Goal: Task Accomplishment & Management: Complete application form

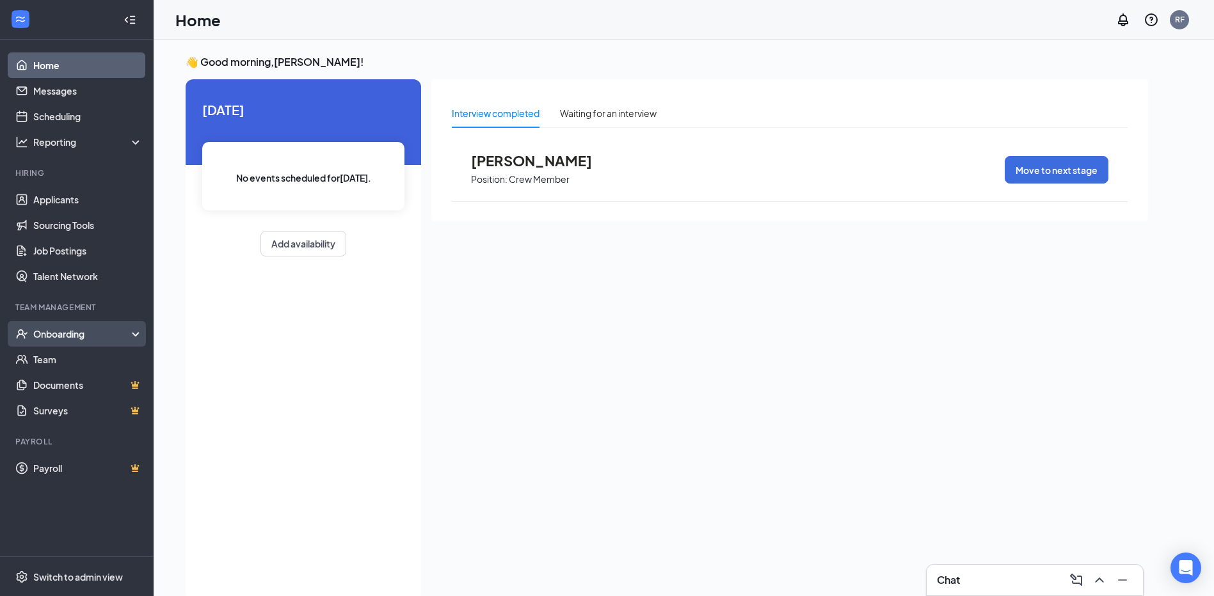
click at [47, 333] on div "Onboarding" at bounding box center [82, 334] width 99 height 13
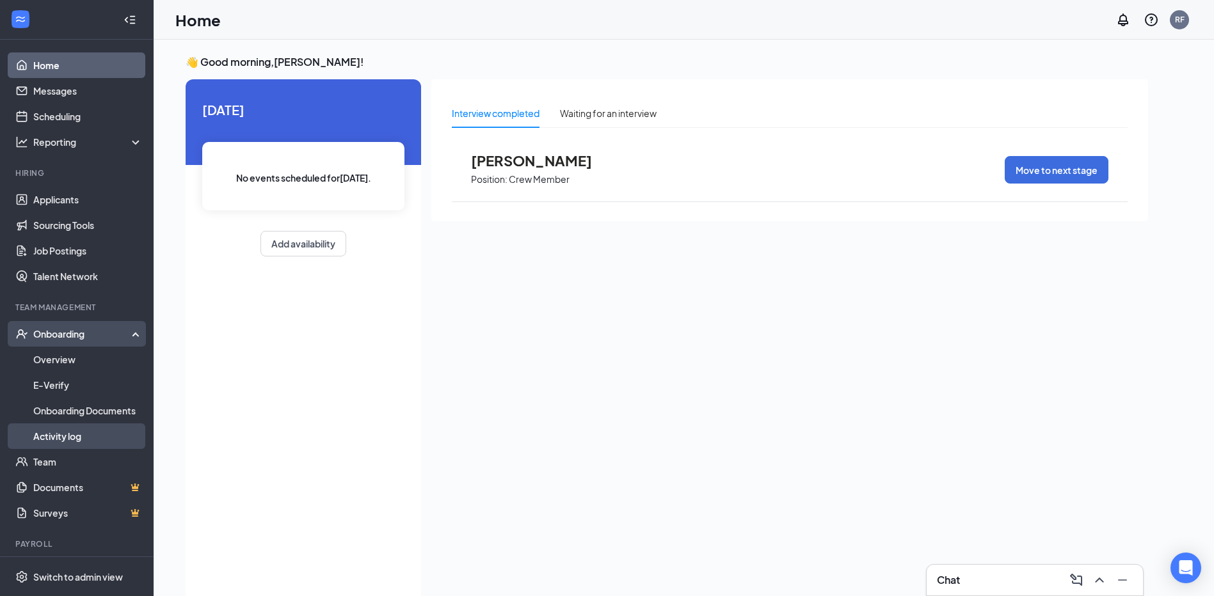
click at [56, 434] on link "Activity log" at bounding box center [87, 436] width 109 height 26
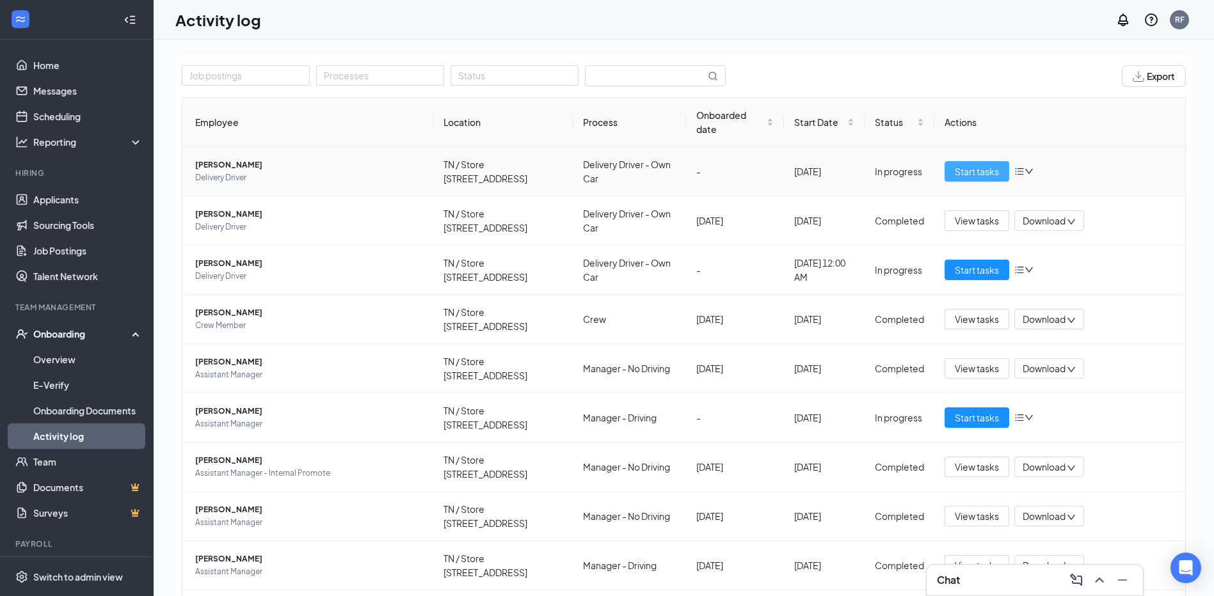
click at [965, 168] on span "Start tasks" at bounding box center [976, 171] width 44 height 14
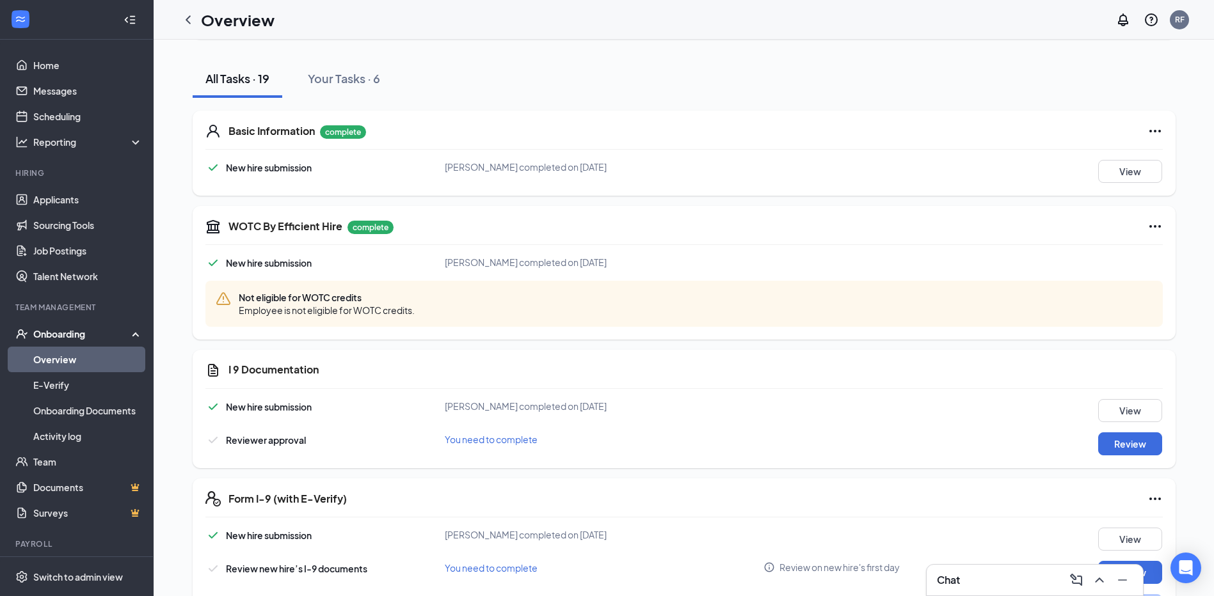
scroll to position [64, 0]
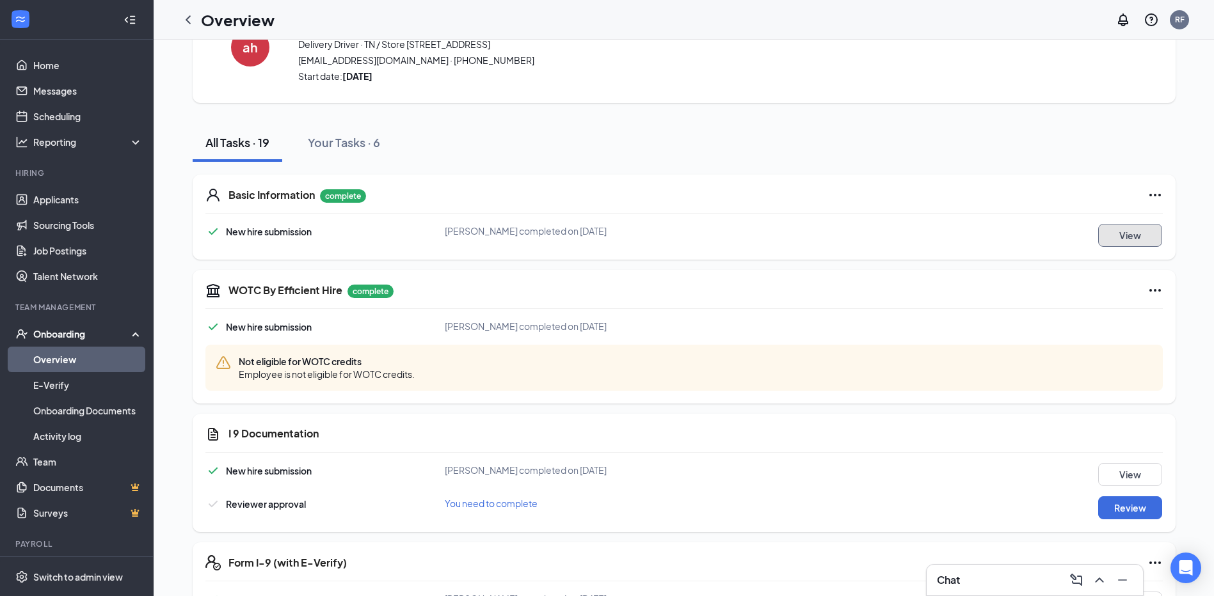
click at [1126, 233] on button "View" at bounding box center [1130, 235] width 64 height 23
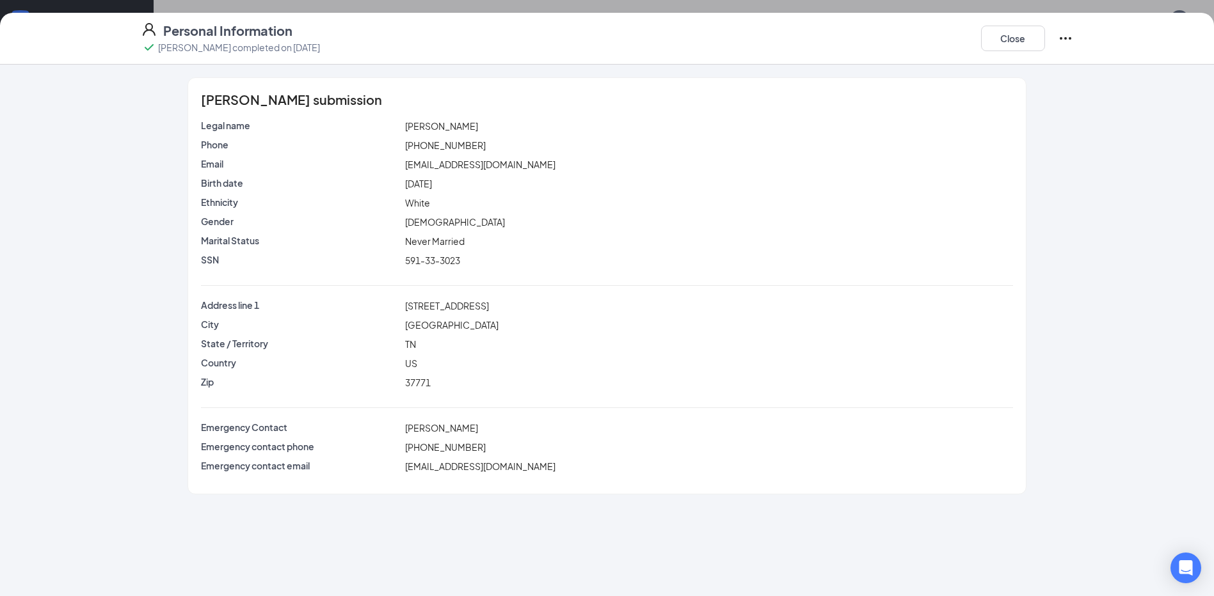
scroll to position [192, 0]
click at [1017, 42] on button "Close" at bounding box center [1013, 39] width 64 height 26
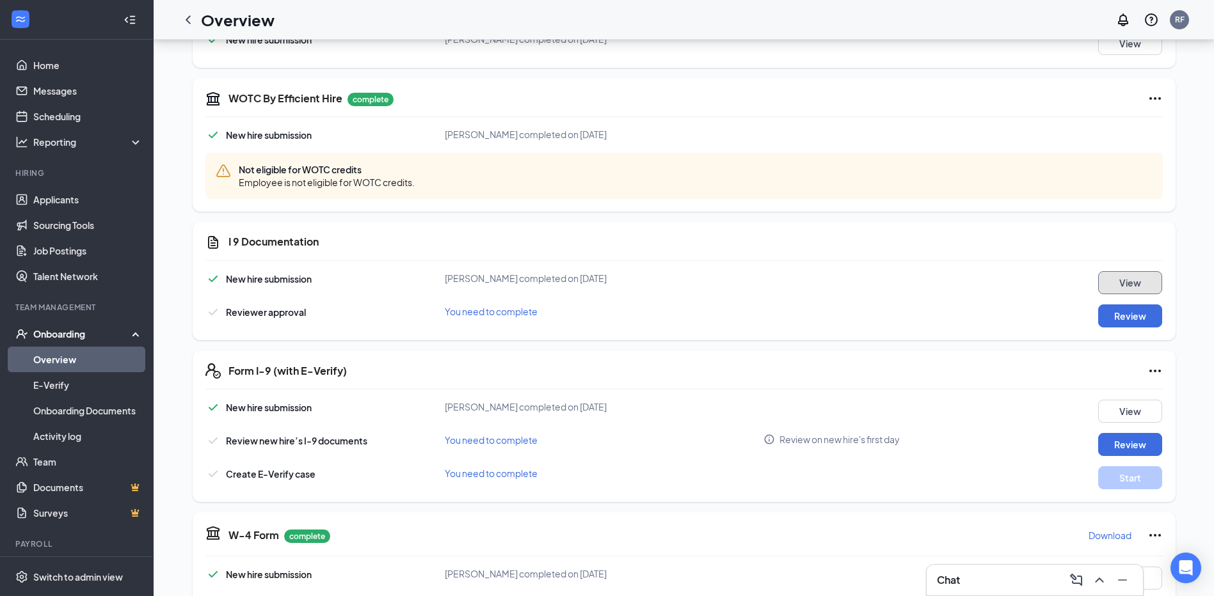
click at [1126, 285] on button "View" at bounding box center [1130, 282] width 64 height 23
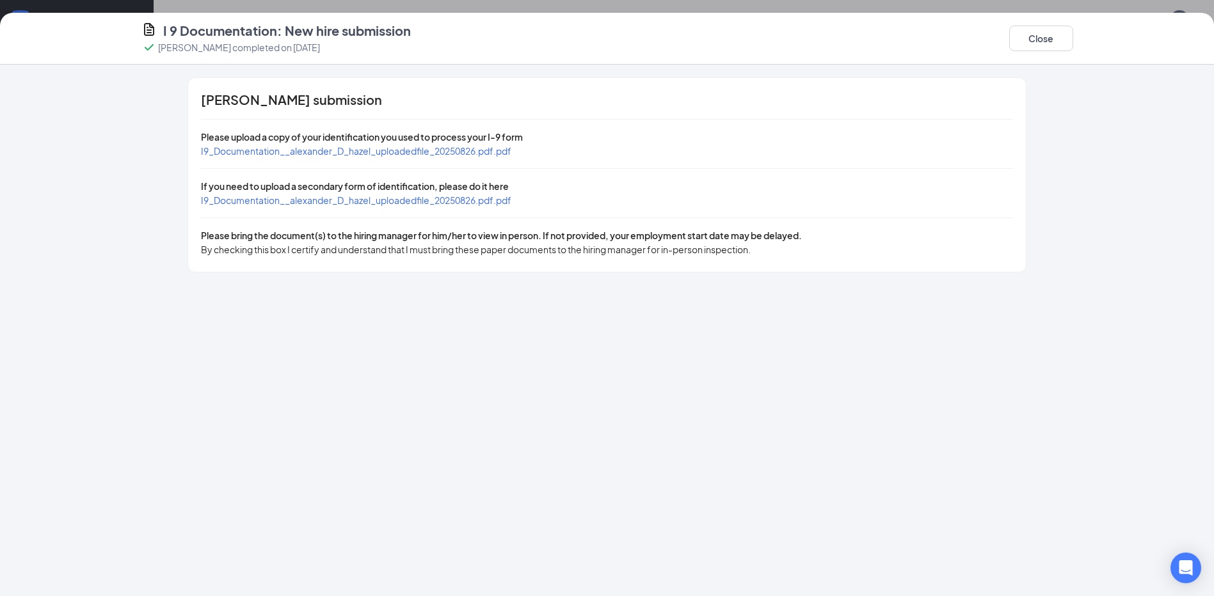
click at [429, 146] on span "I9_Documentation__alexander_D_hazel_uploadedfile_20250826.pdf.pdf" at bounding box center [356, 151] width 310 height 12
click at [380, 202] on span "I9_Documentation__alexander_D_hazel_uploadedfile_20250826.pdf.pdf" at bounding box center [356, 200] width 310 height 12
click at [1056, 29] on button "Close" at bounding box center [1041, 39] width 64 height 26
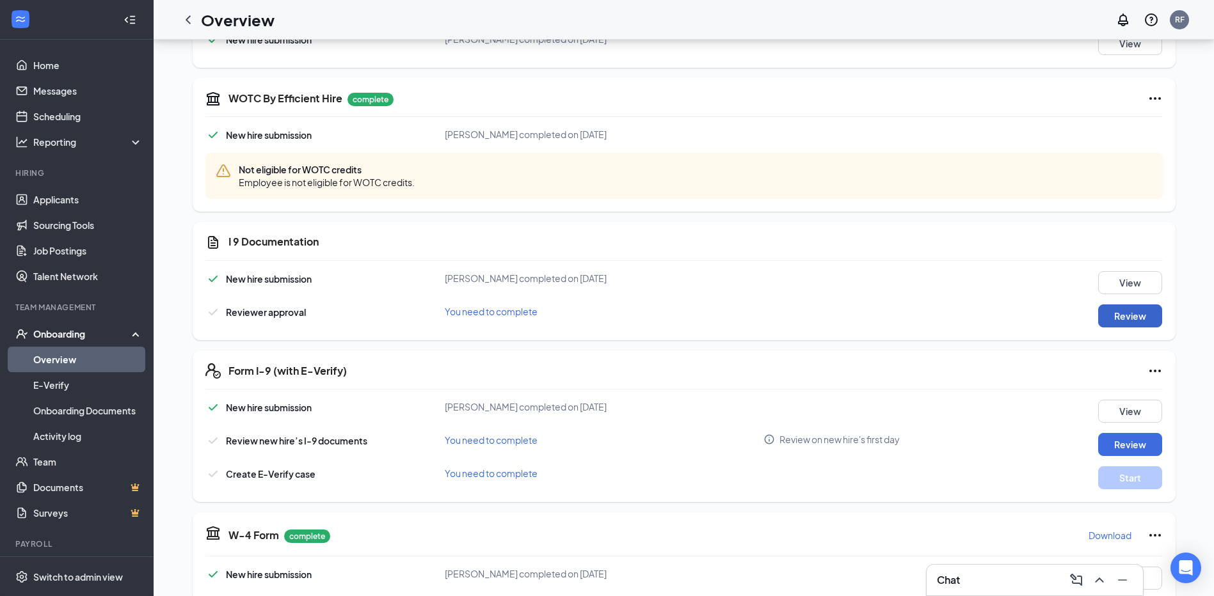
click at [1118, 317] on button "Review" at bounding box center [1130, 316] width 64 height 23
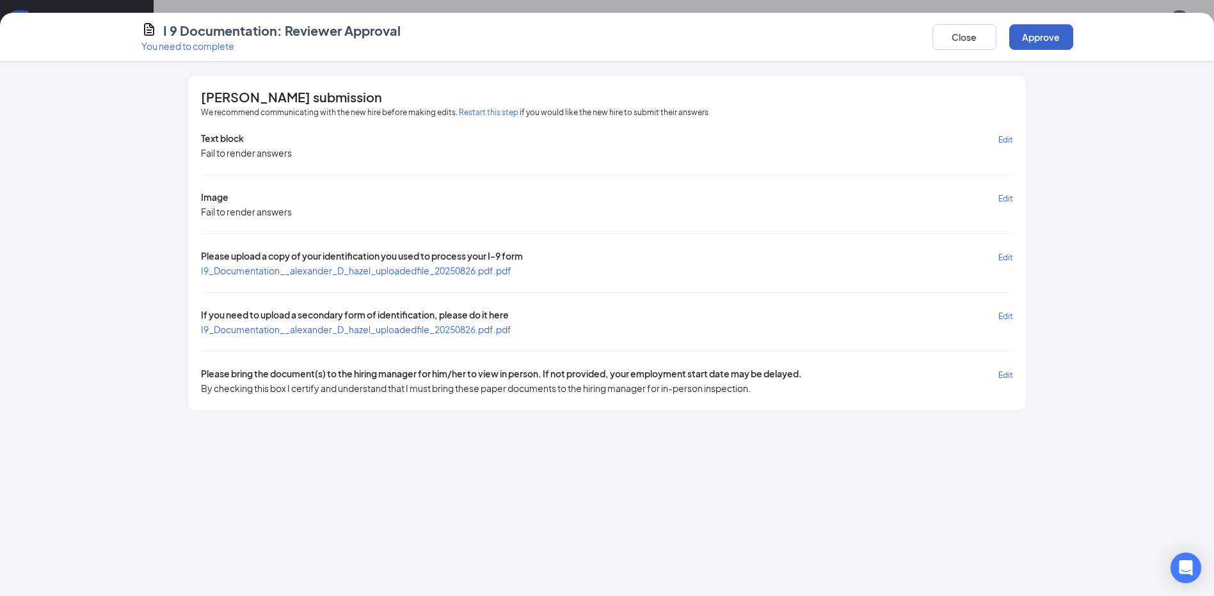
click at [1056, 37] on button "Approve" at bounding box center [1041, 37] width 64 height 26
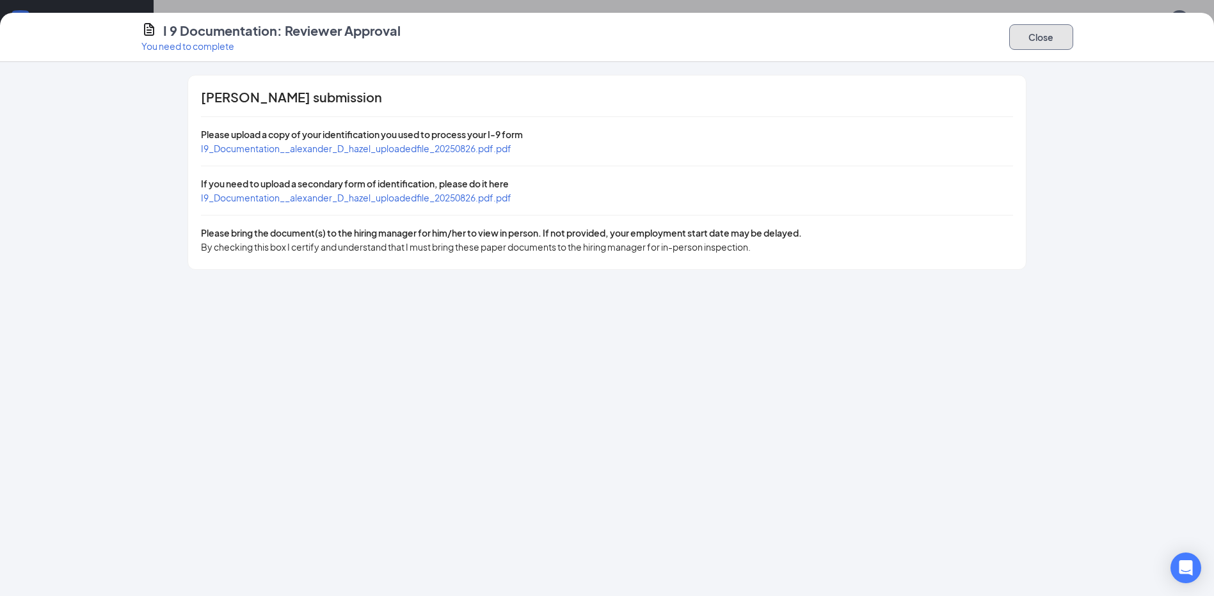
click at [1033, 40] on button "Close" at bounding box center [1041, 37] width 64 height 26
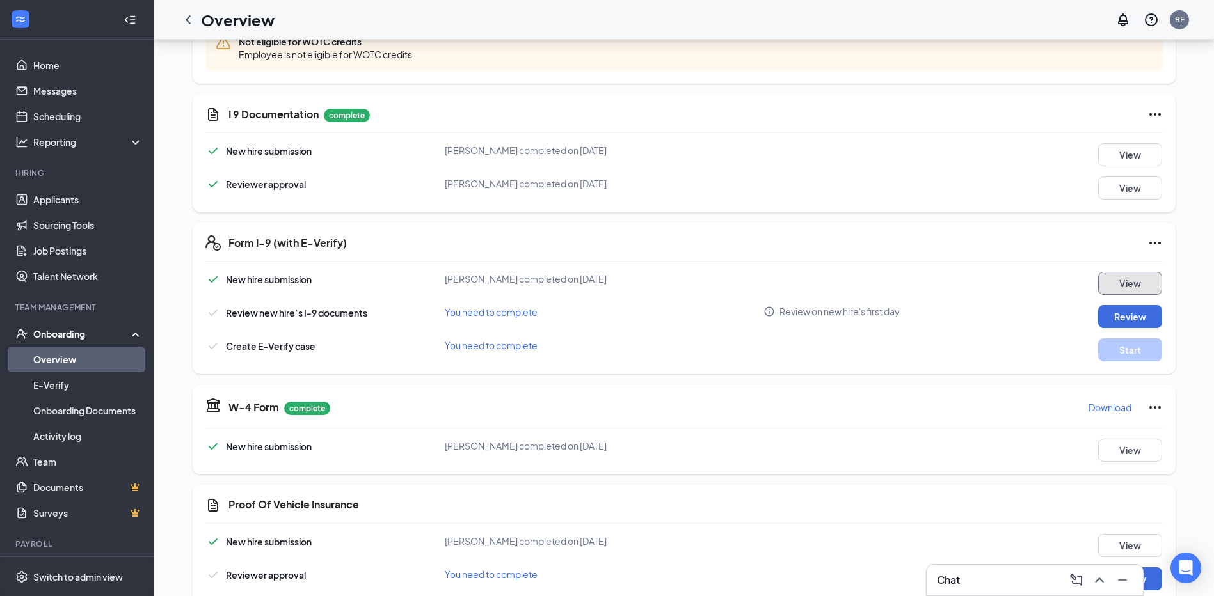
click at [1114, 280] on button "View" at bounding box center [1130, 283] width 64 height 23
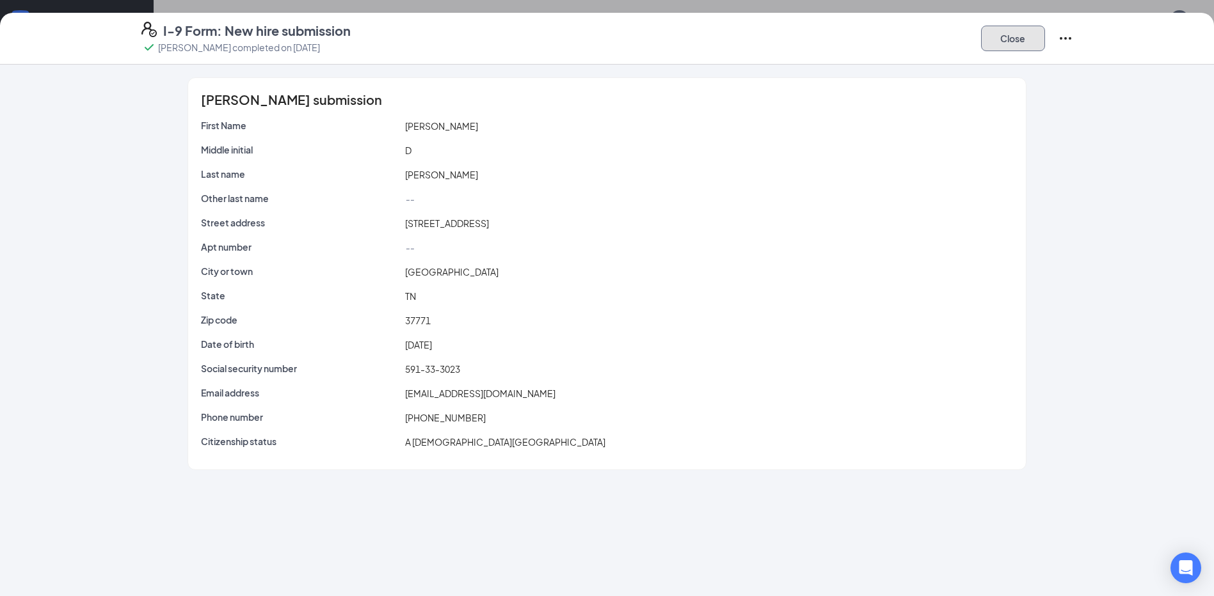
click at [1027, 33] on button "Close" at bounding box center [1013, 39] width 64 height 26
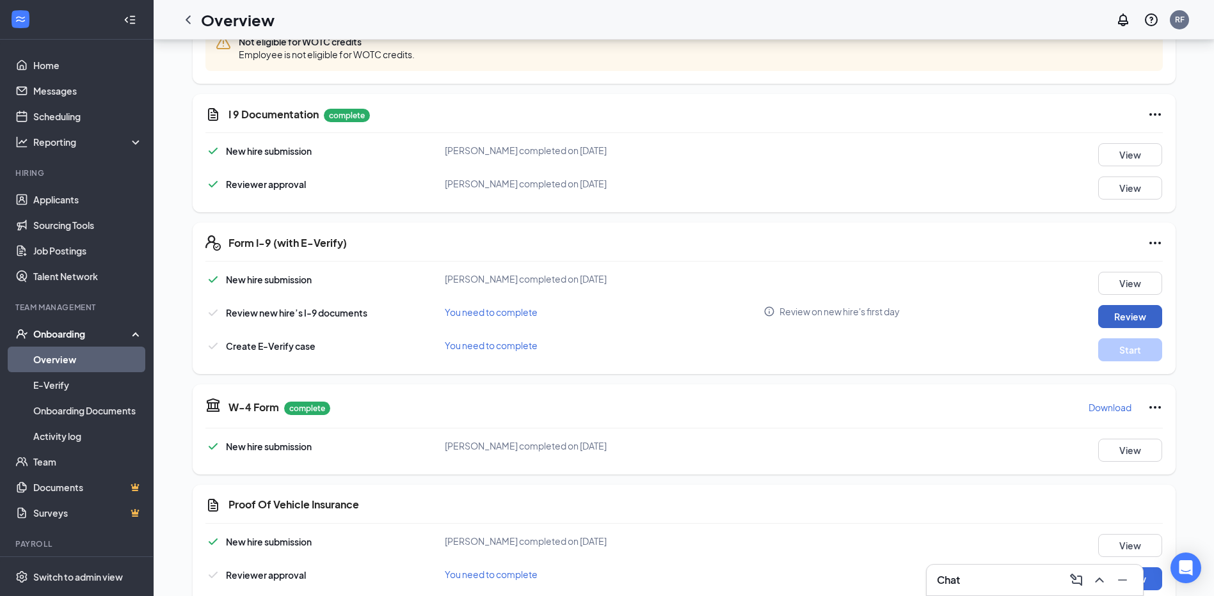
click at [1127, 316] on button "Review" at bounding box center [1130, 316] width 64 height 23
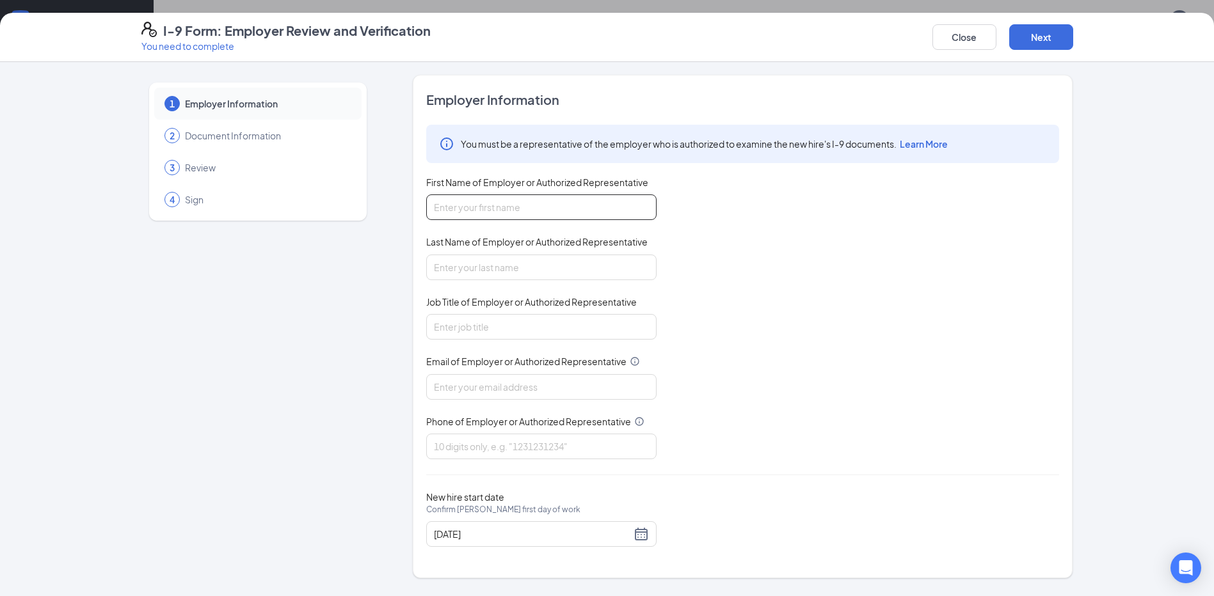
click at [518, 210] on input "First Name of Employer or Authorized Representative" at bounding box center [541, 207] width 230 height 26
type input "[PERSON_NAME]"
type input "General Manager"
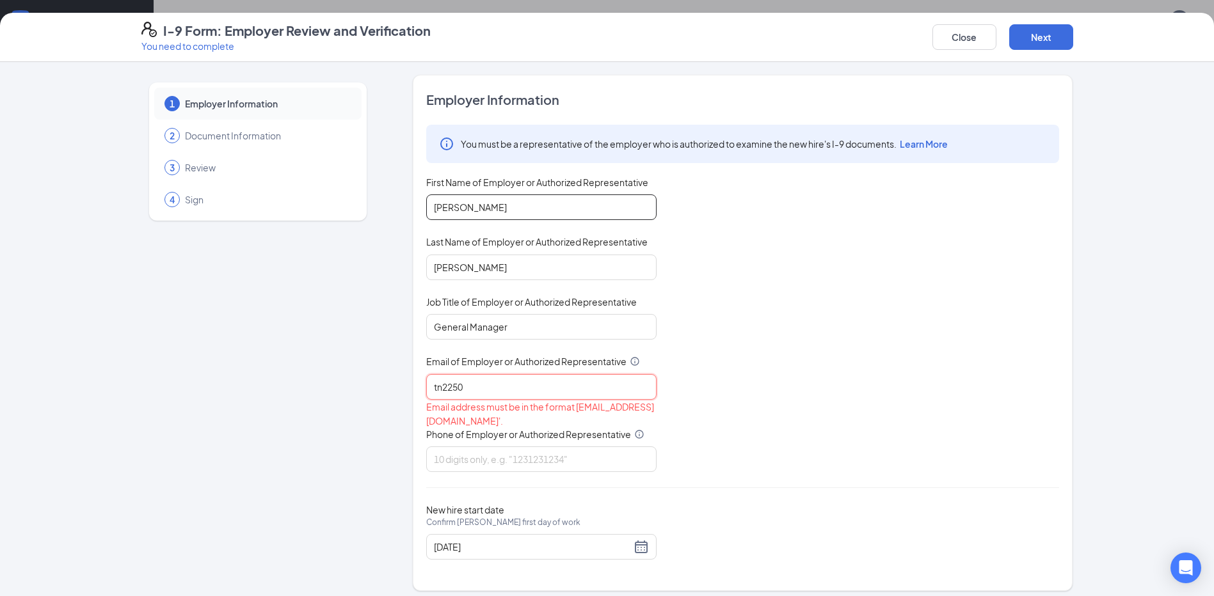
type input "[EMAIL_ADDRESS][DOMAIN_NAME]"
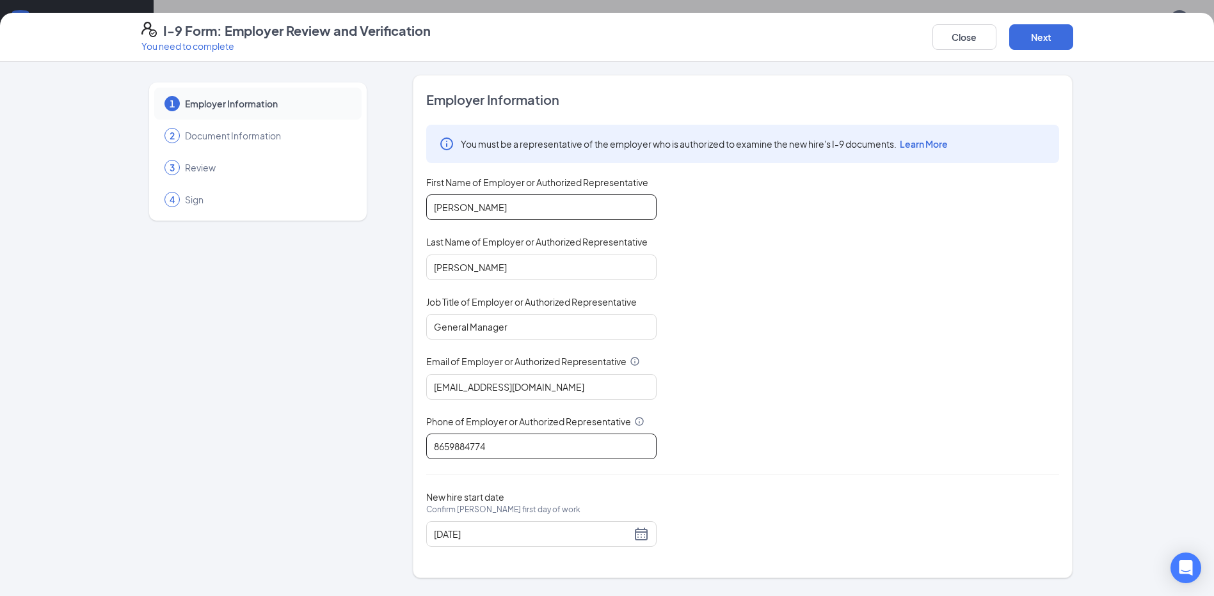
type input "8659884774"
click at [1038, 39] on button "Next" at bounding box center [1041, 37] width 64 height 26
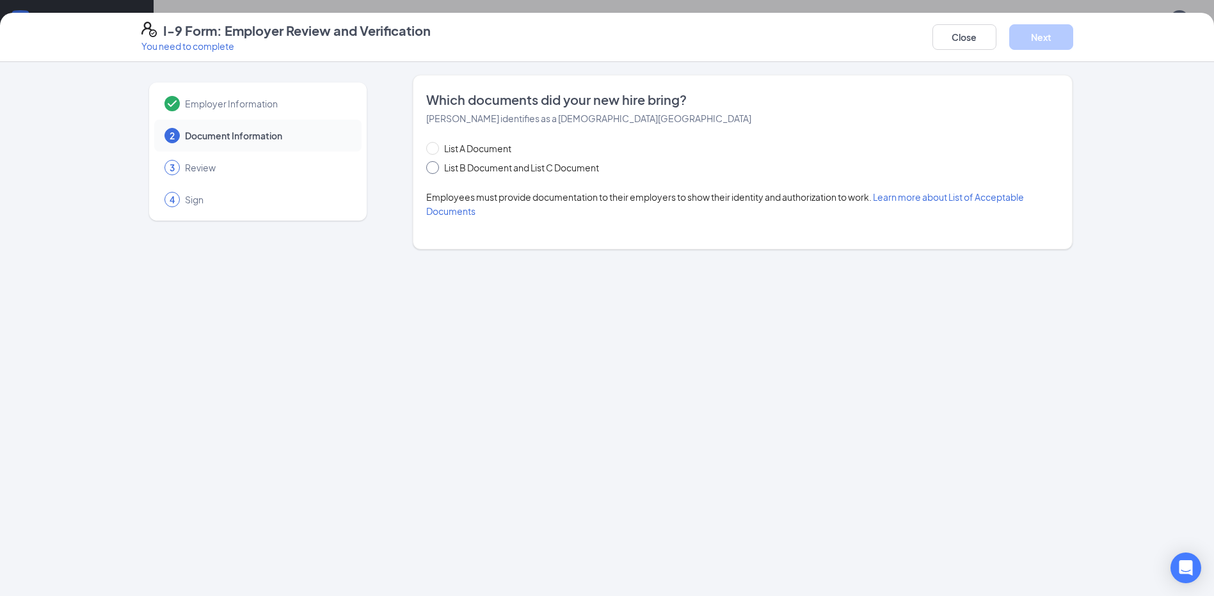
click at [432, 168] on input "List B Document and List C Document" at bounding box center [430, 165] width 9 height 9
radio input "true"
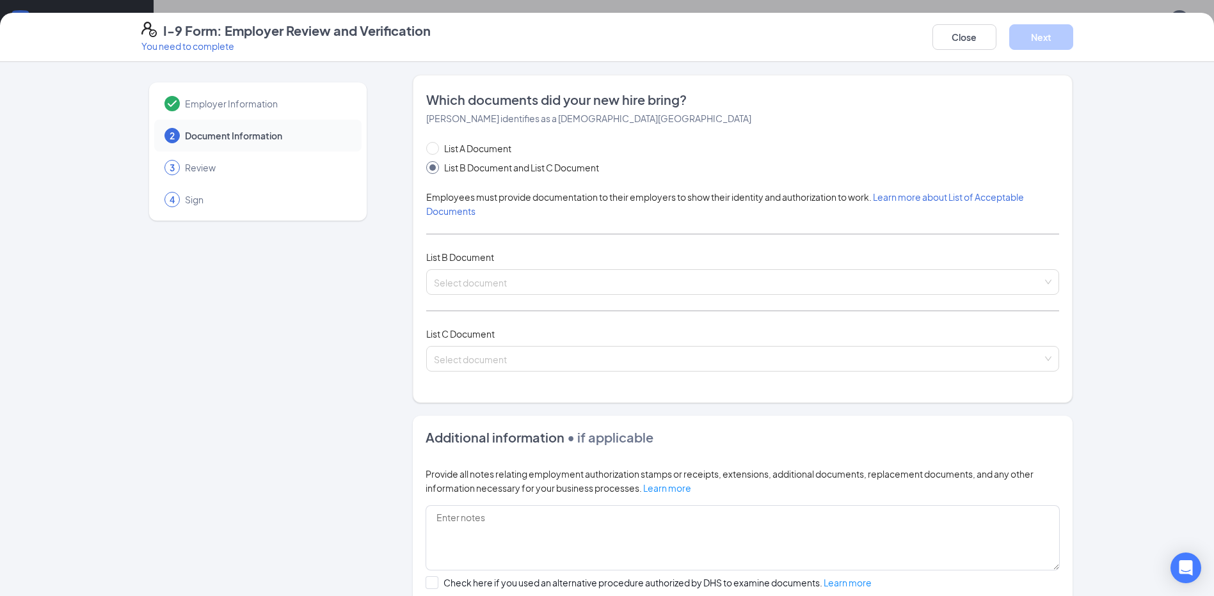
click at [463, 223] on div "List A Document List B Document and List C Document Employees must provide docu…" at bounding box center [742, 264] width 633 height 246
click at [450, 278] on input "search" at bounding box center [738, 279] width 608 height 19
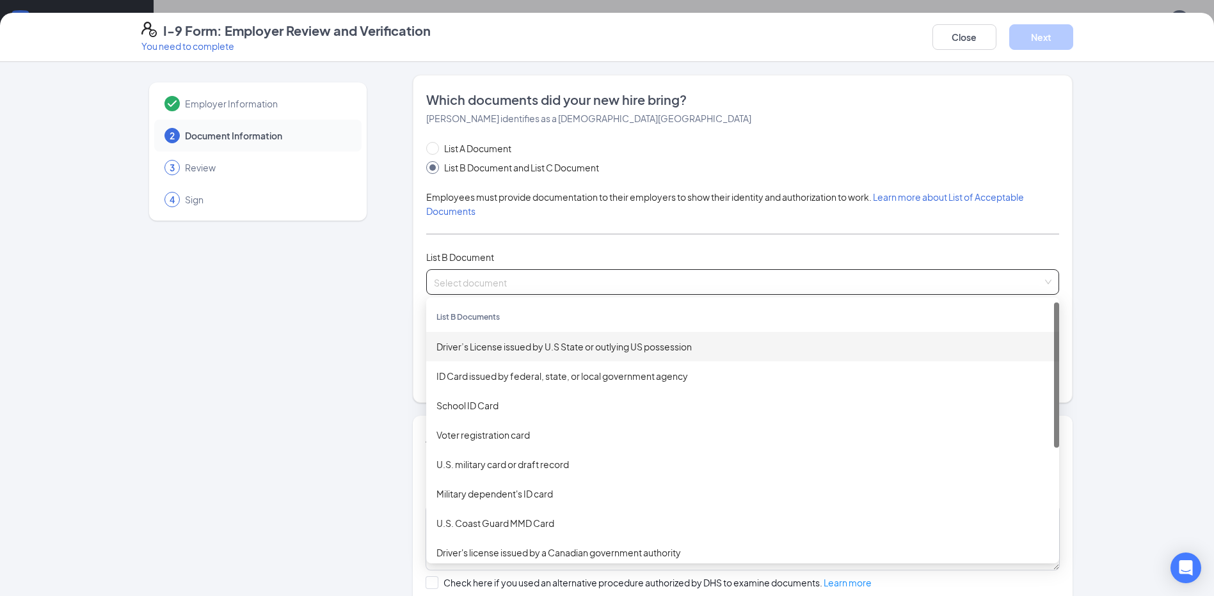
click at [452, 347] on div "Driver’s License issued by U.S State or outlying US possession" at bounding box center [742, 347] width 612 height 14
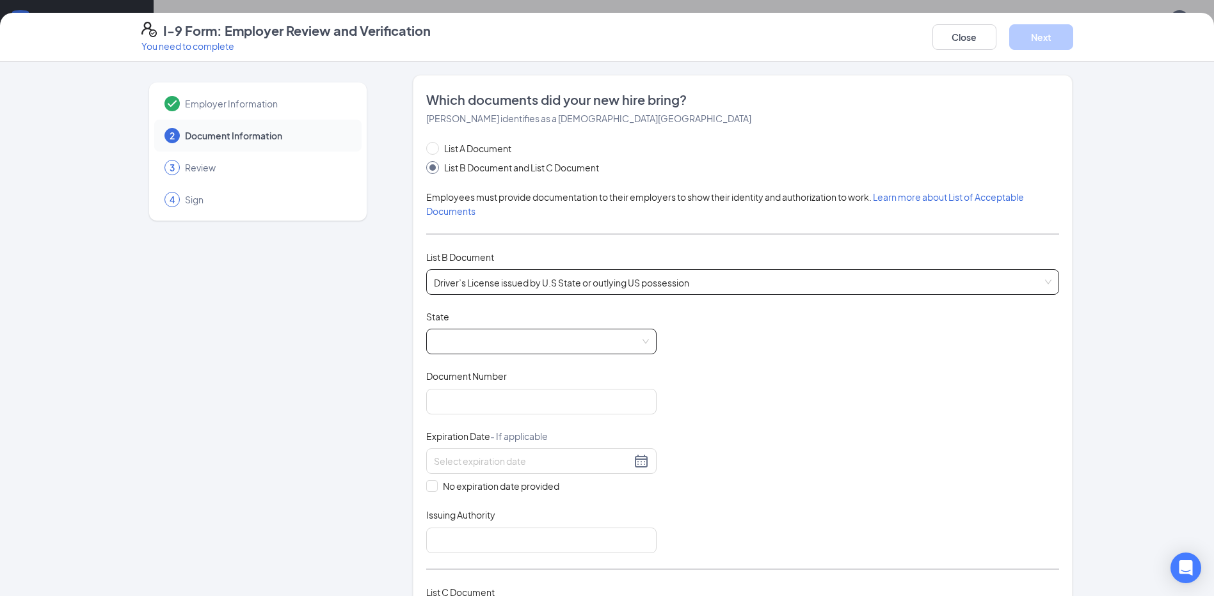
click at [463, 342] on span at bounding box center [541, 341] width 215 height 24
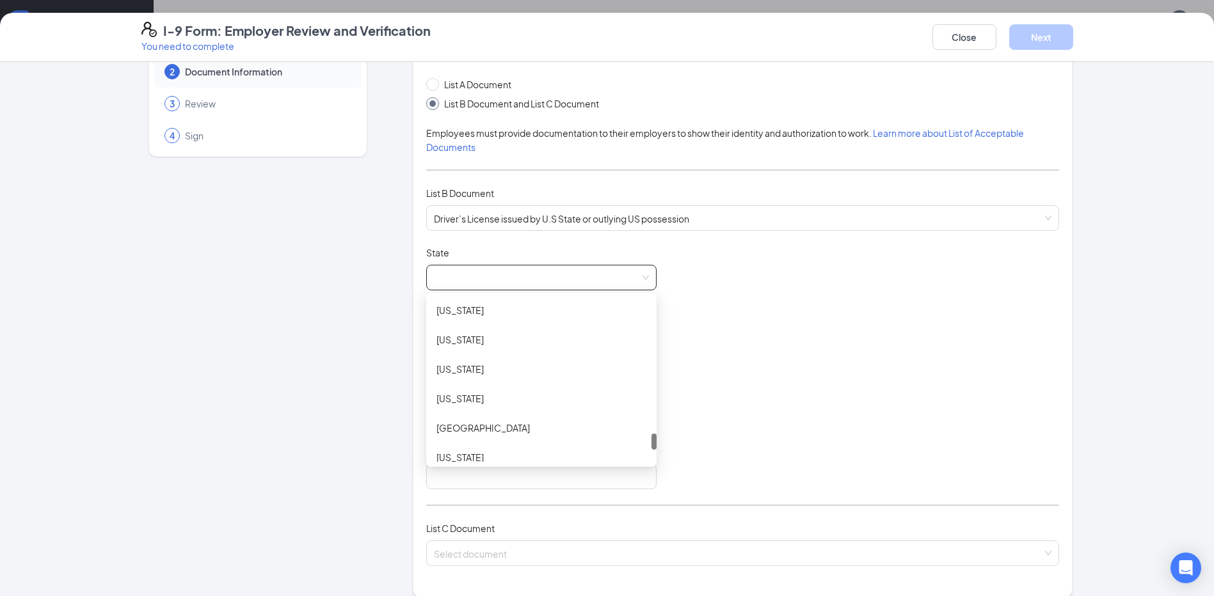
scroll to position [1292, 0]
click at [459, 376] on div "[US_STATE]" at bounding box center [541, 374] width 210 height 14
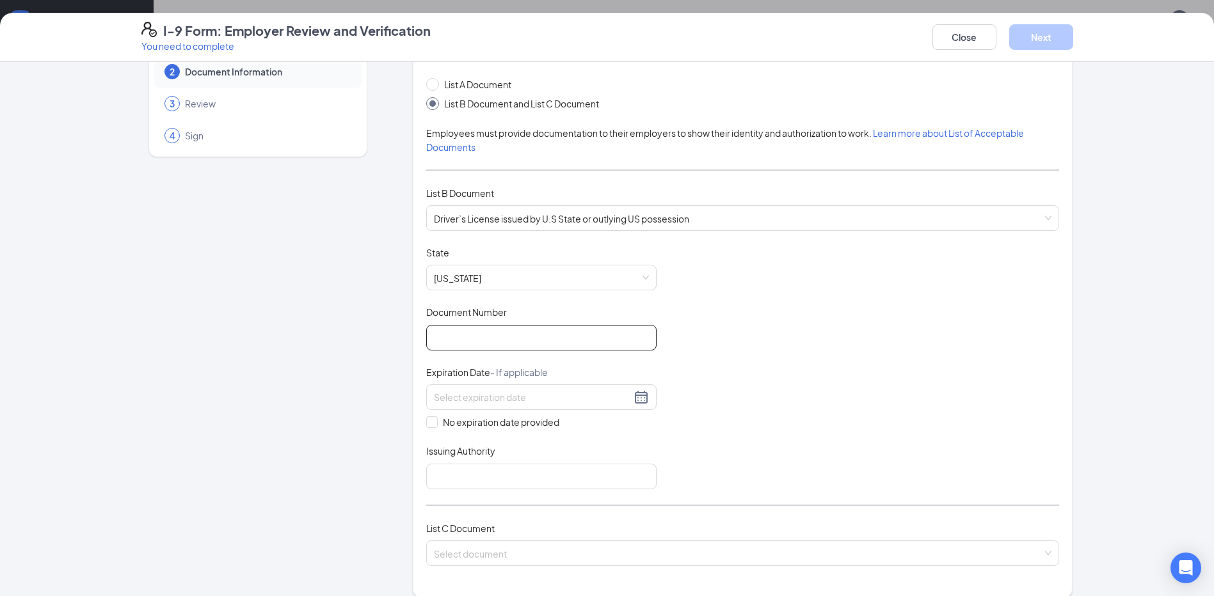
click at [486, 337] on input "Document Number" at bounding box center [541, 338] width 230 height 26
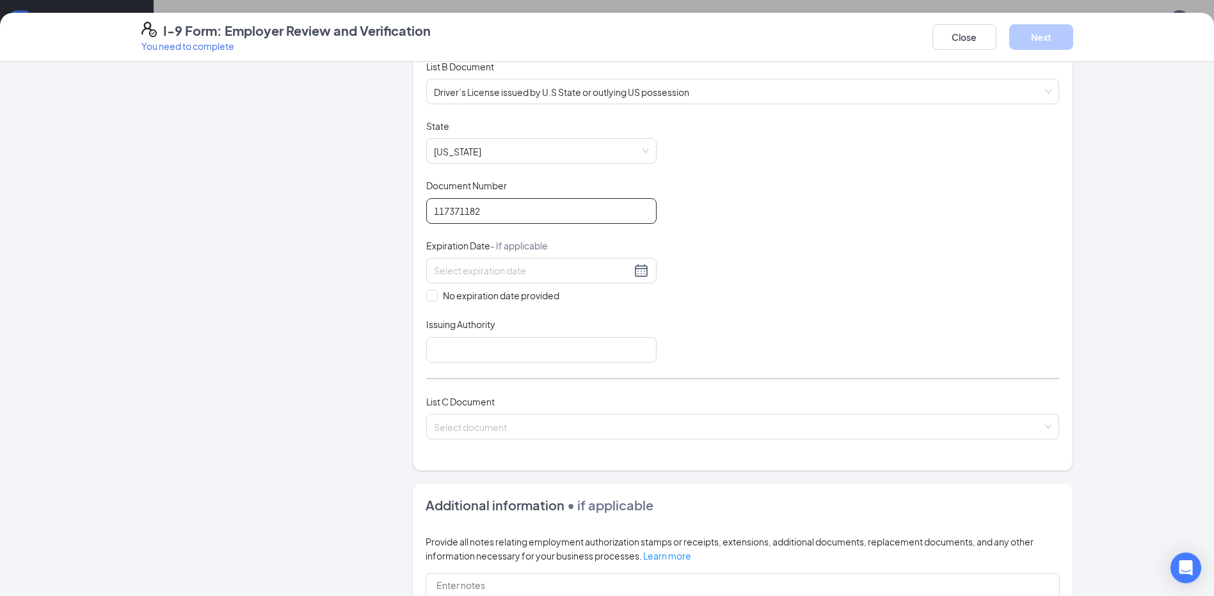
scroll to position [192, 0]
type input "117371182"
click at [637, 270] on div at bounding box center [541, 269] width 215 height 15
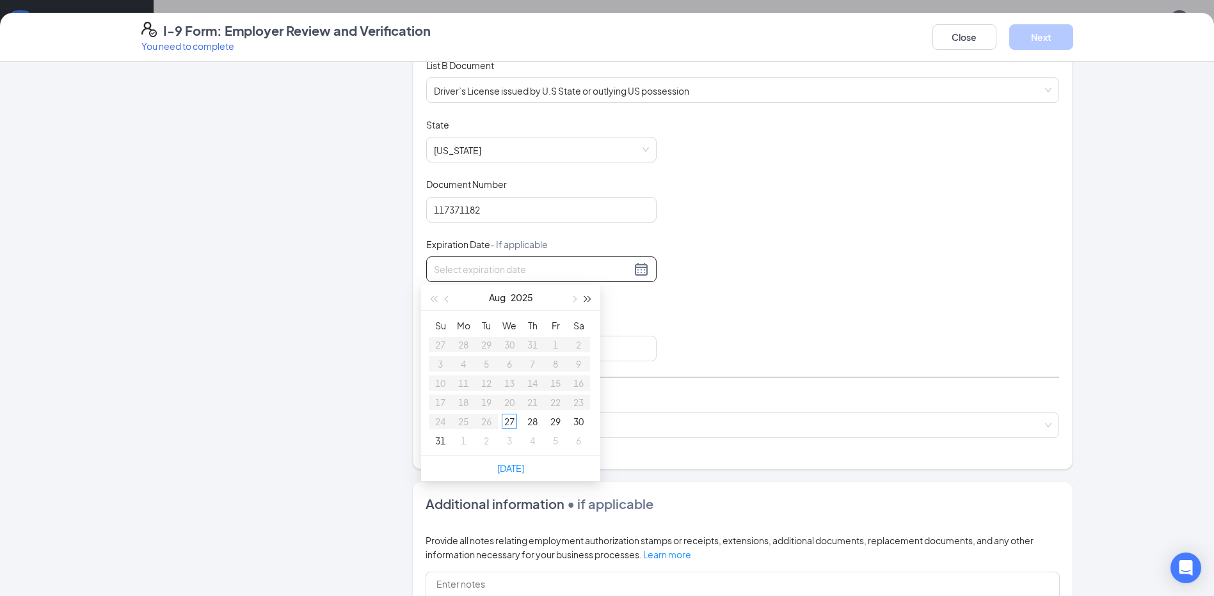
click at [585, 297] on span "button" at bounding box center [588, 299] width 6 height 6
click at [494, 297] on button "Aug" at bounding box center [497, 298] width 17 height 26
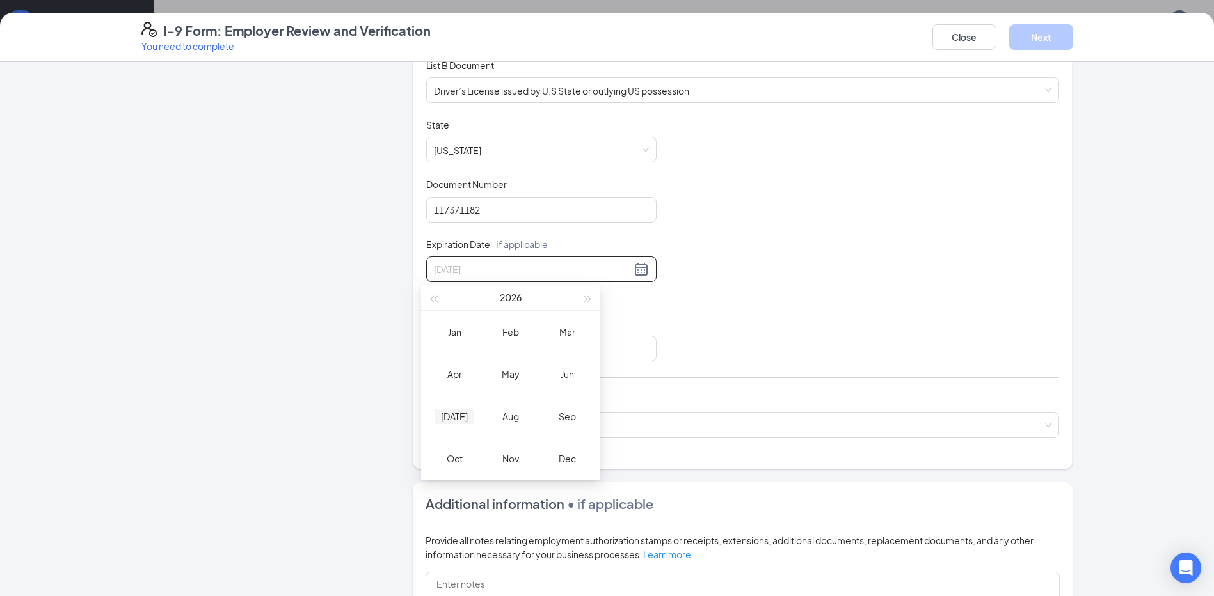
click at [455, 413] on div "[DATE]" at bounding box center [454, 416] width 38 height 15
type input "[DATE]"
click at [461, 403] on div "20" at bounding box center [462, 402] width 15 height 15
click at [443, 353] on input "Issuing Authority" at bounding box center [541, 349] width 230 height 26
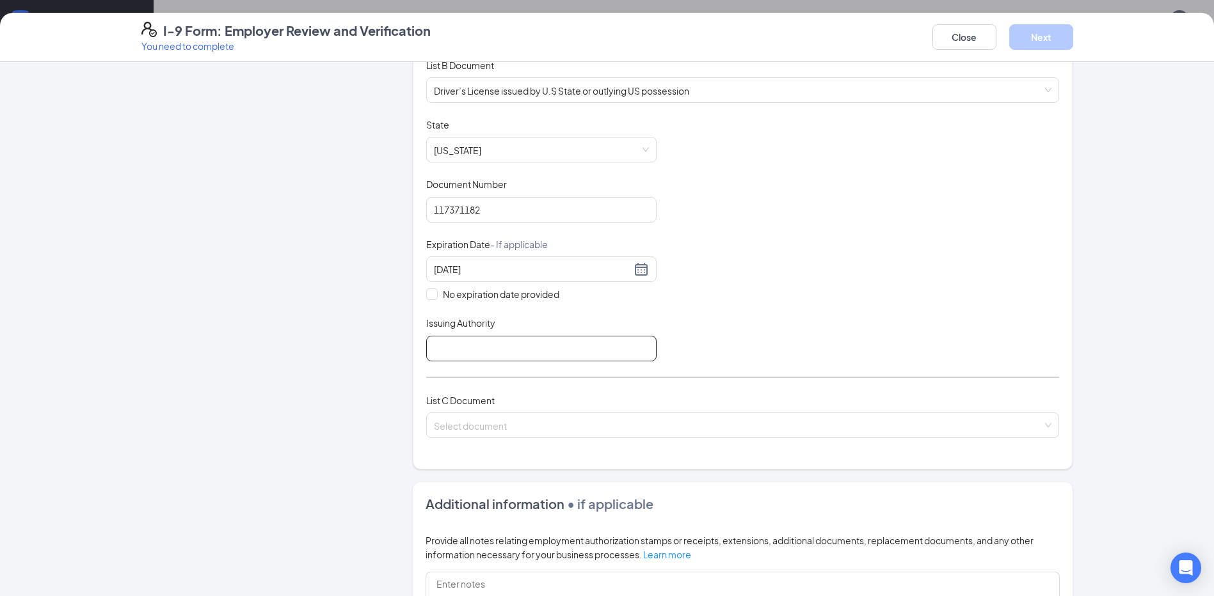
type input "[US_STATE]"
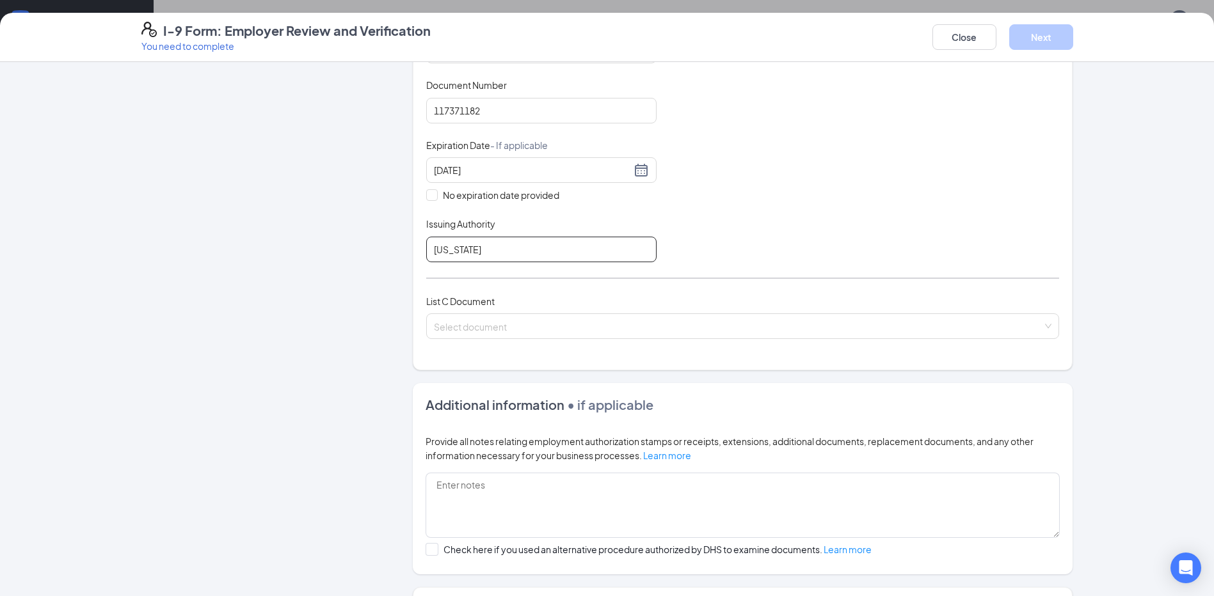
scroll to position [320, 0]
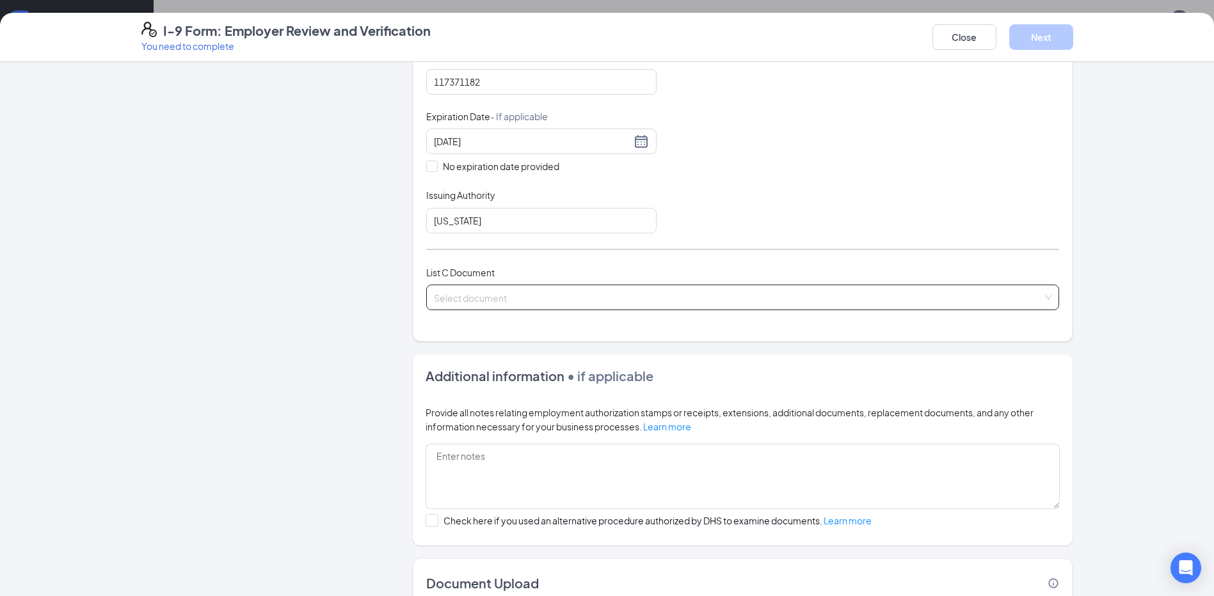
click at [479, 300] on input "search" at bounding box center [738, 294] width 608 height 19
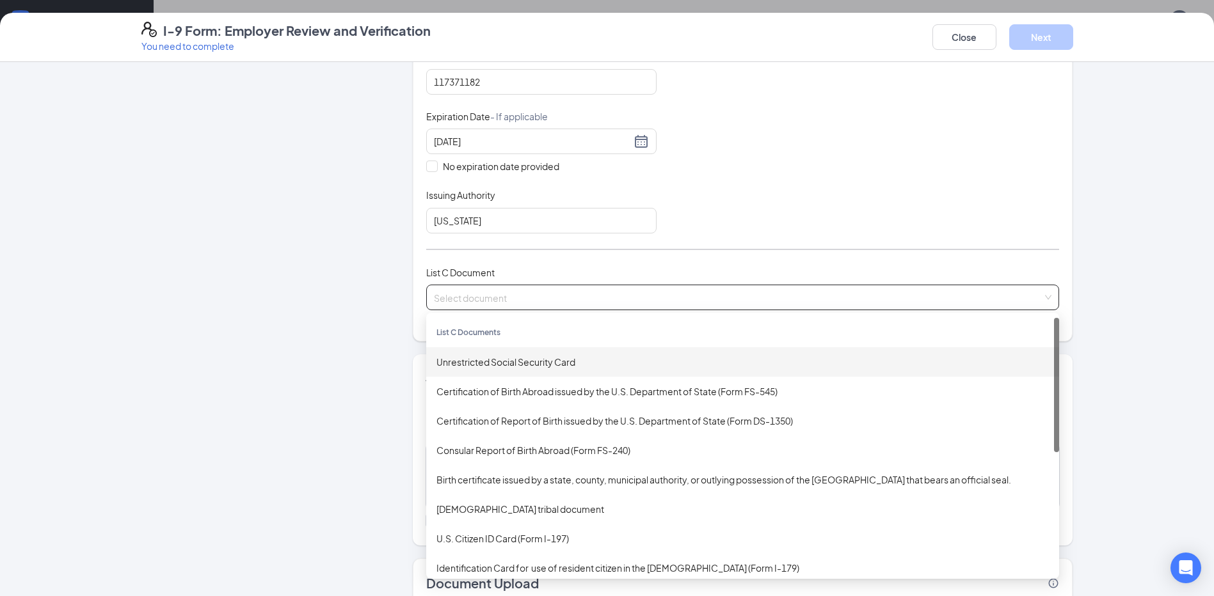
click at [460, 361] on div "Unrestricted Social Security Card" at bounding box center [742, 362] width 612 height 14
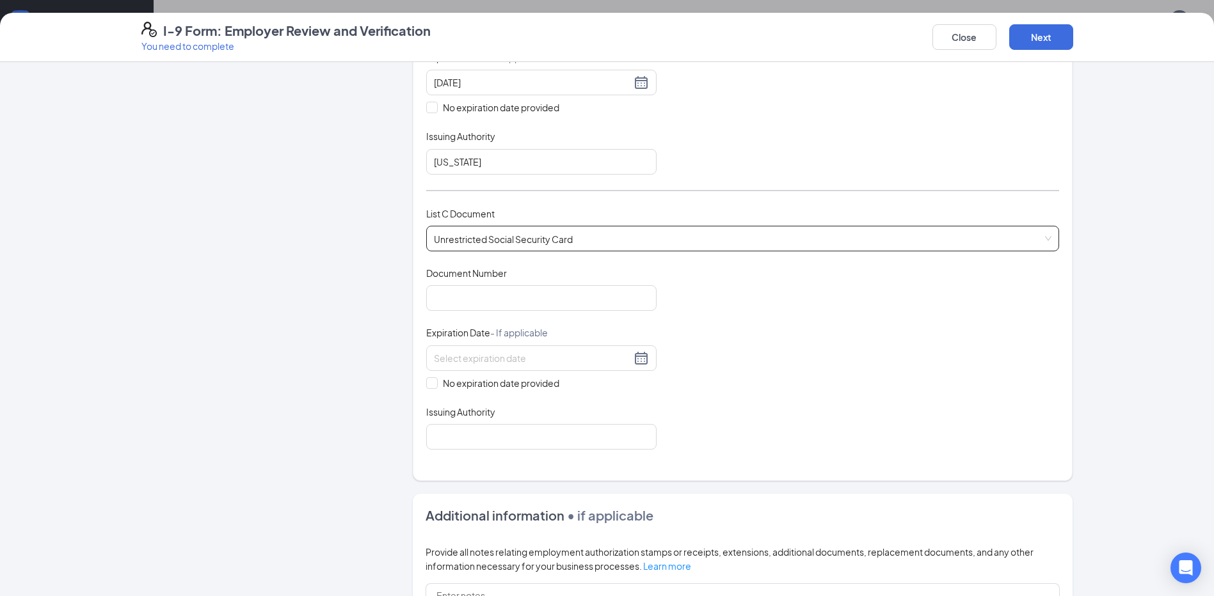
scroll to position [448, 0]
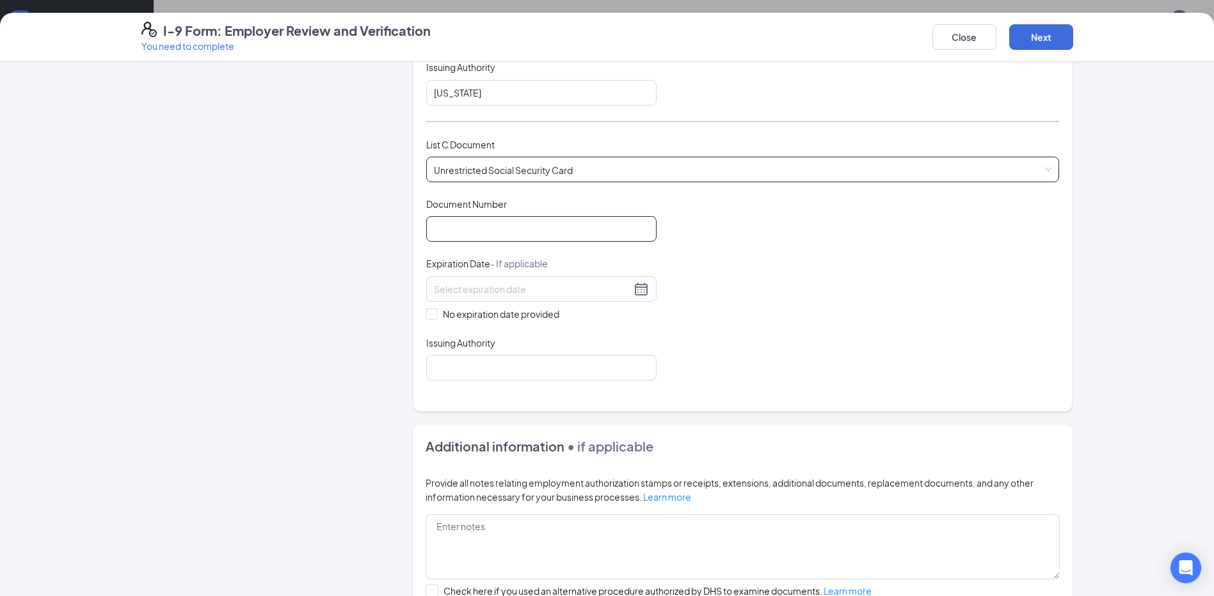
click at [493, 224] on input "Document Number" at bounding box center [541, 229] width 230 height 26
type input "591333023"
click at [426, 315] on input "No expiration date provided" at bounding box center [430, 312] width 9 height 9
checkbox input "true"
click at [436, 374] on input "Issuing Authority" at bounding box center [541, 371] width 230 height 26
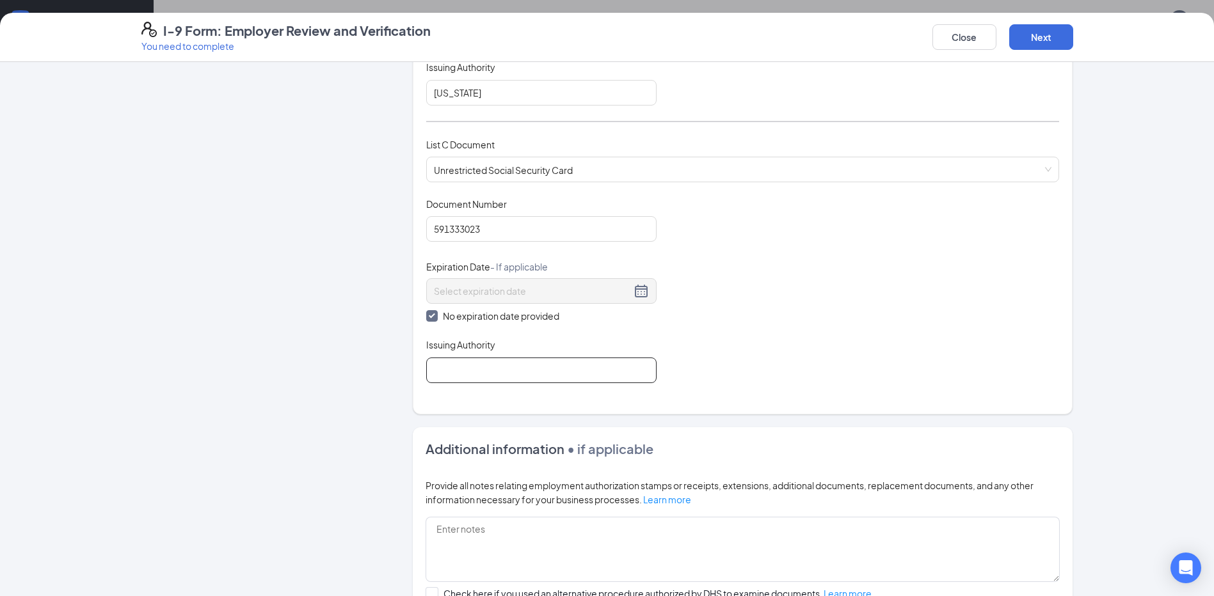
type input "social security administration"
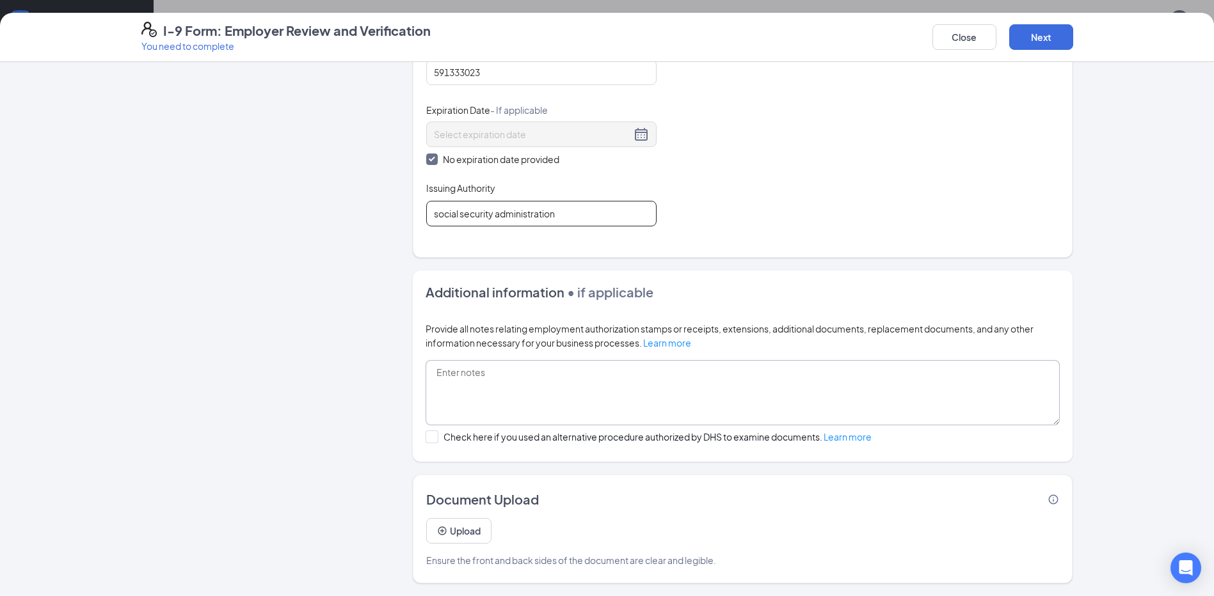
scroll to position [704, 0]
click at [1035, 34] on button "Next" at bounding box center [1041, 37] width 64 height 26
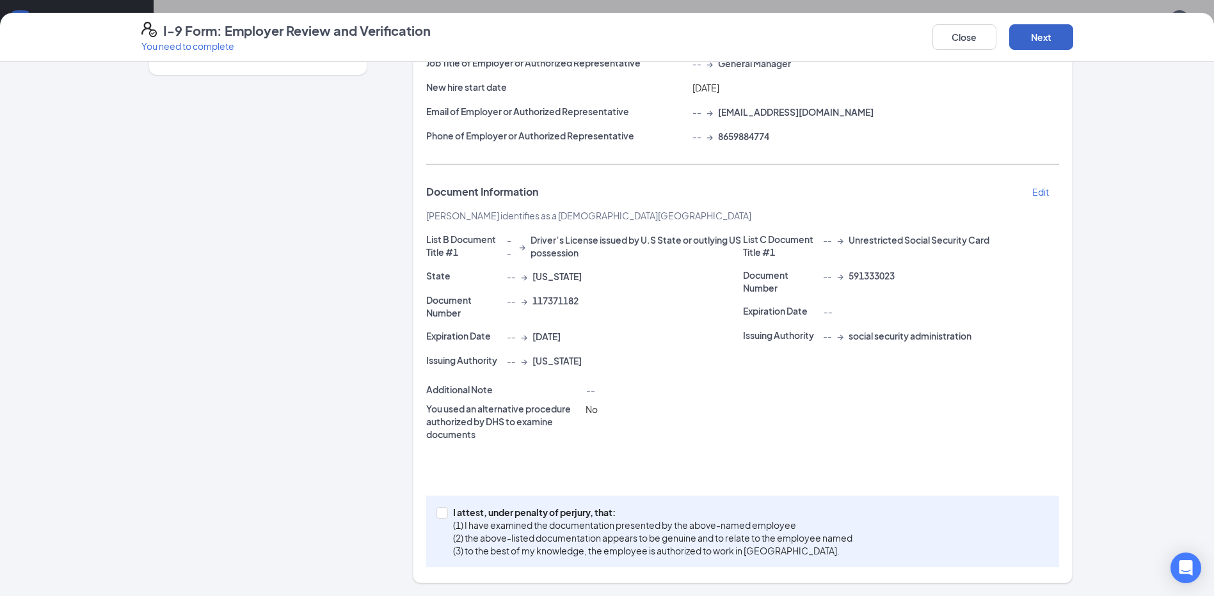
click at [1030, 35] on button "Next" at bounding box center [1041, 37] width 64 height 26
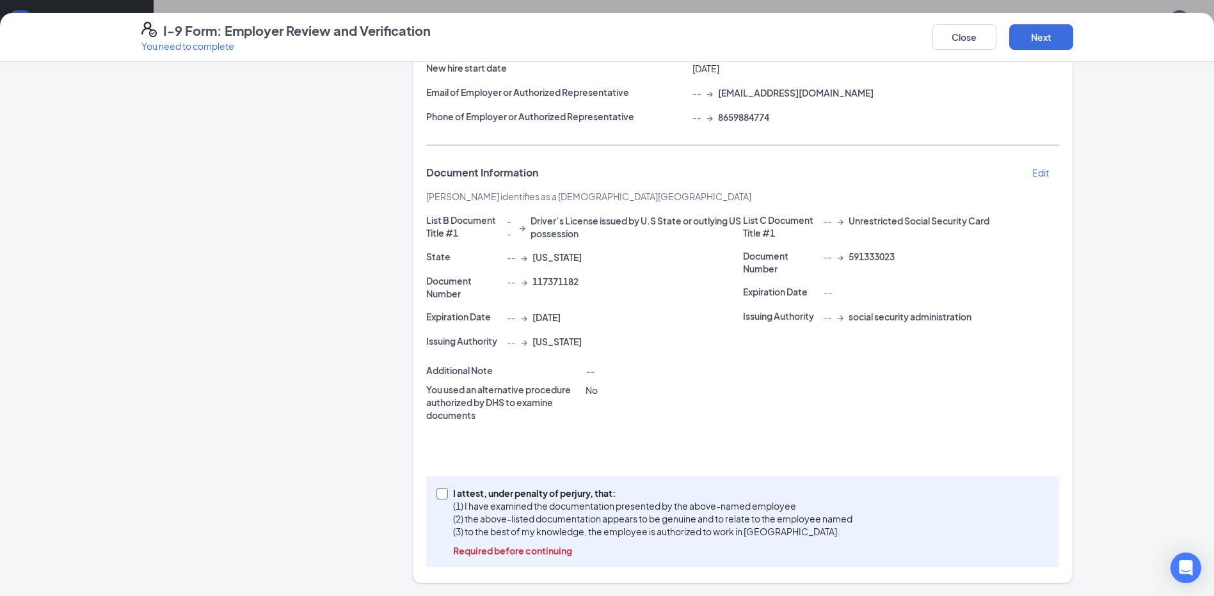
click at [438, 494] on input "I attest, under penalty of [PERSON_NAME], that: (1) I have examined the documen…" at bounding box center [440, 492] width 9 height 9
checkbox input "true"
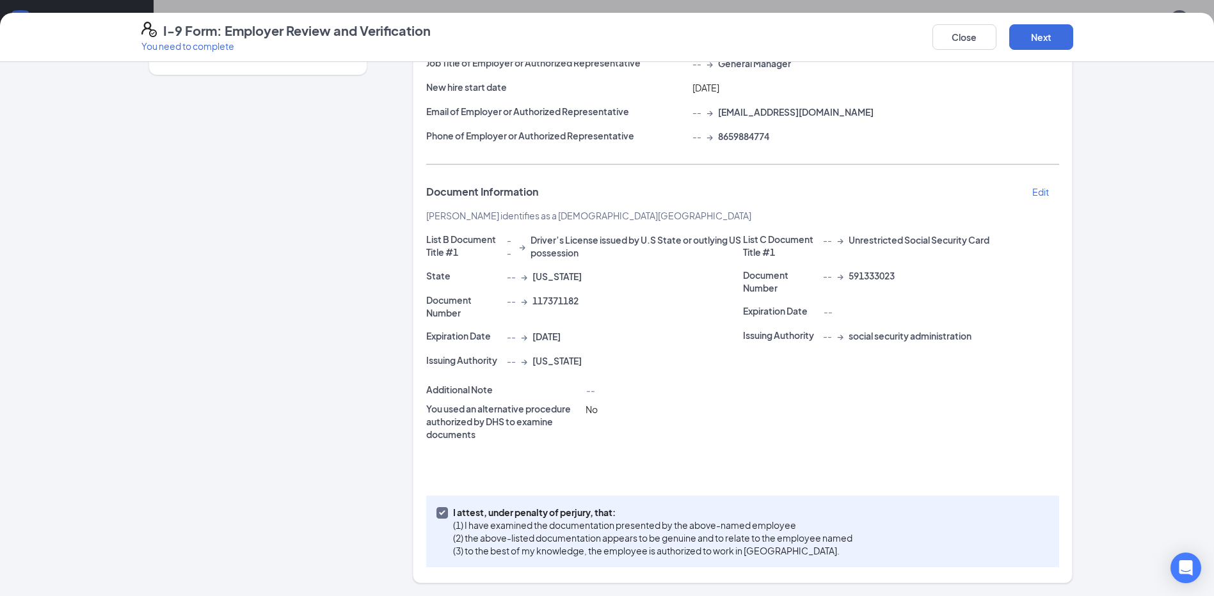
scroll to position [146, 0]
click at [1047, 33] on button "Next" at bounding box center [1041, 37] width 64 height 26
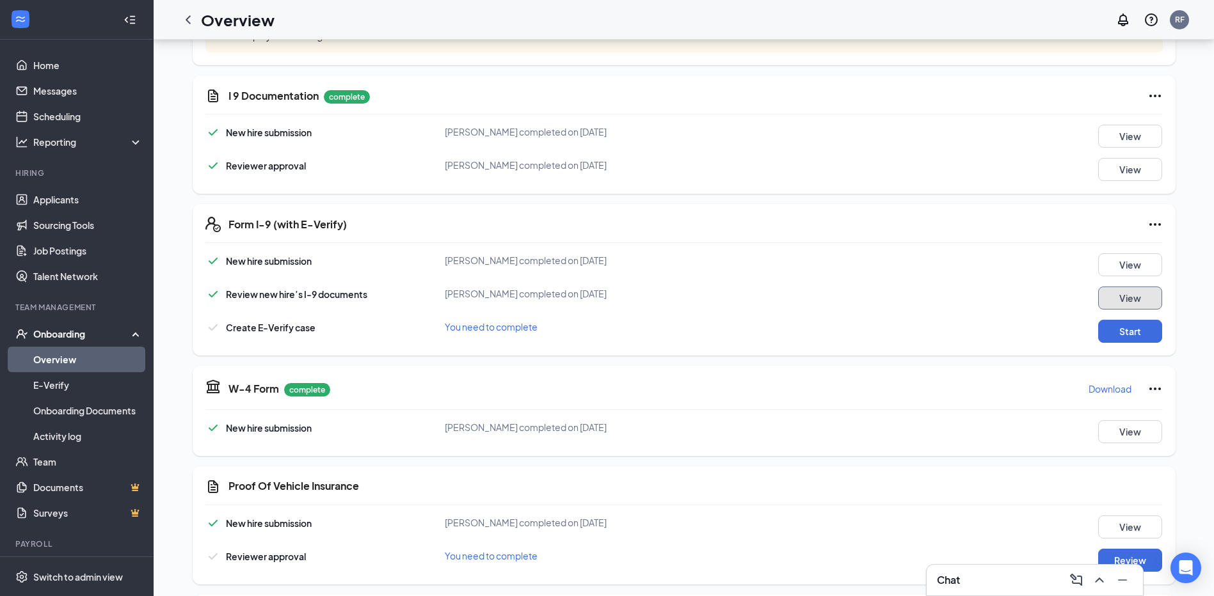
scroll to position [256, 0]
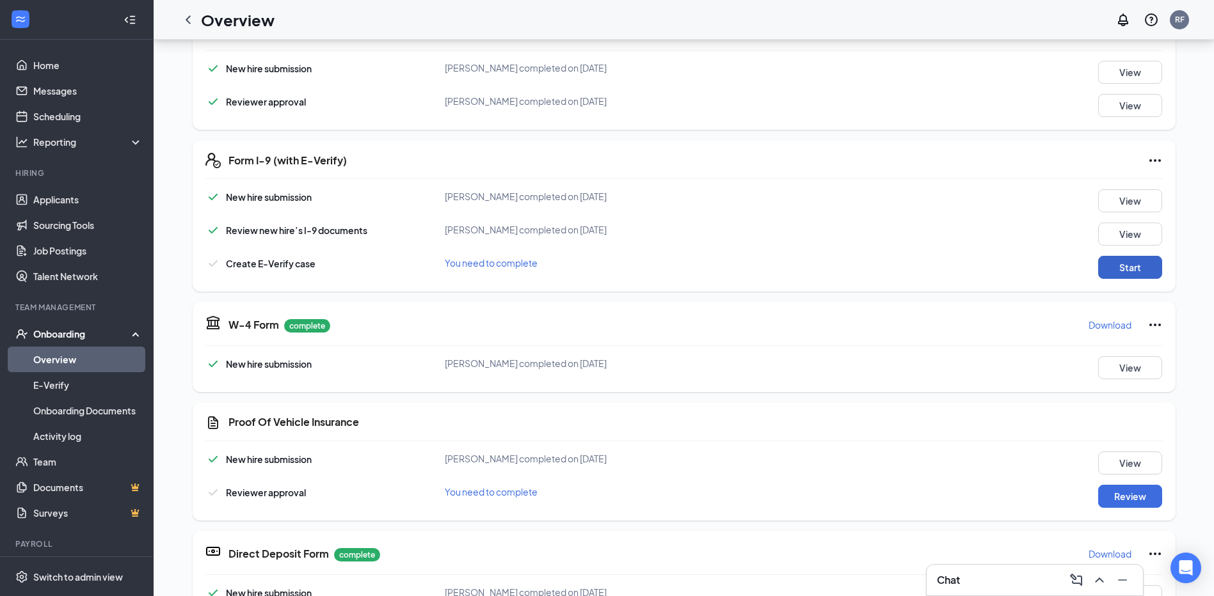
click at [1123, 267] on button "Start" at bounding box center [1130, 267] width 64 height 23
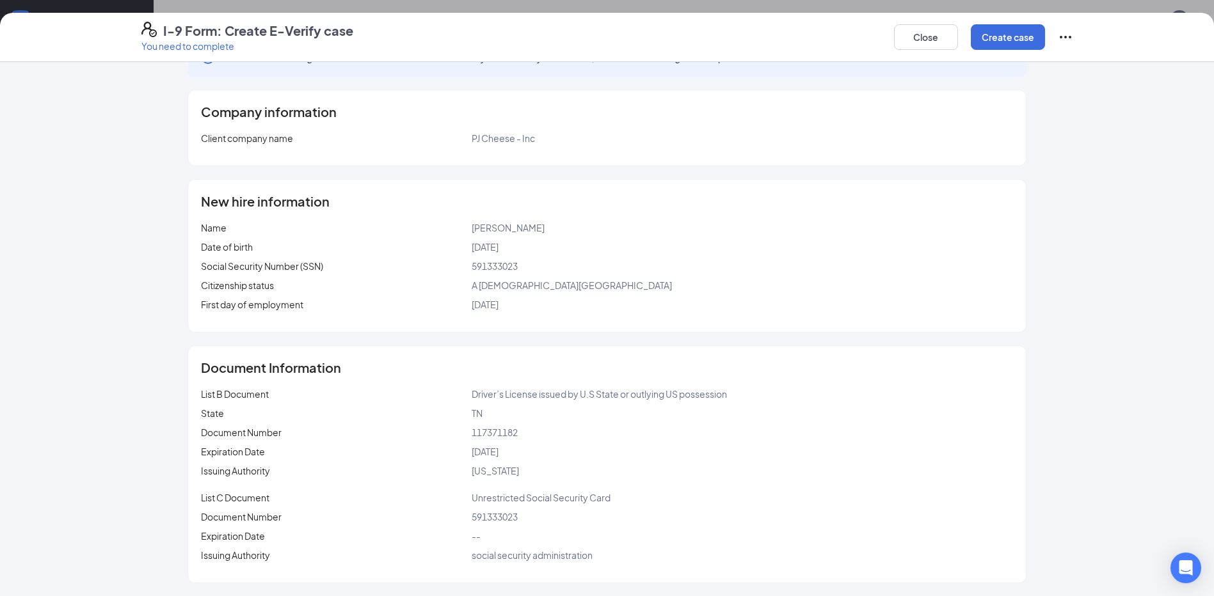
scroll to position [722, 0]
click at [1016, 36] on button "Create case" at bounding box center [1007, 37] width 74 height 26
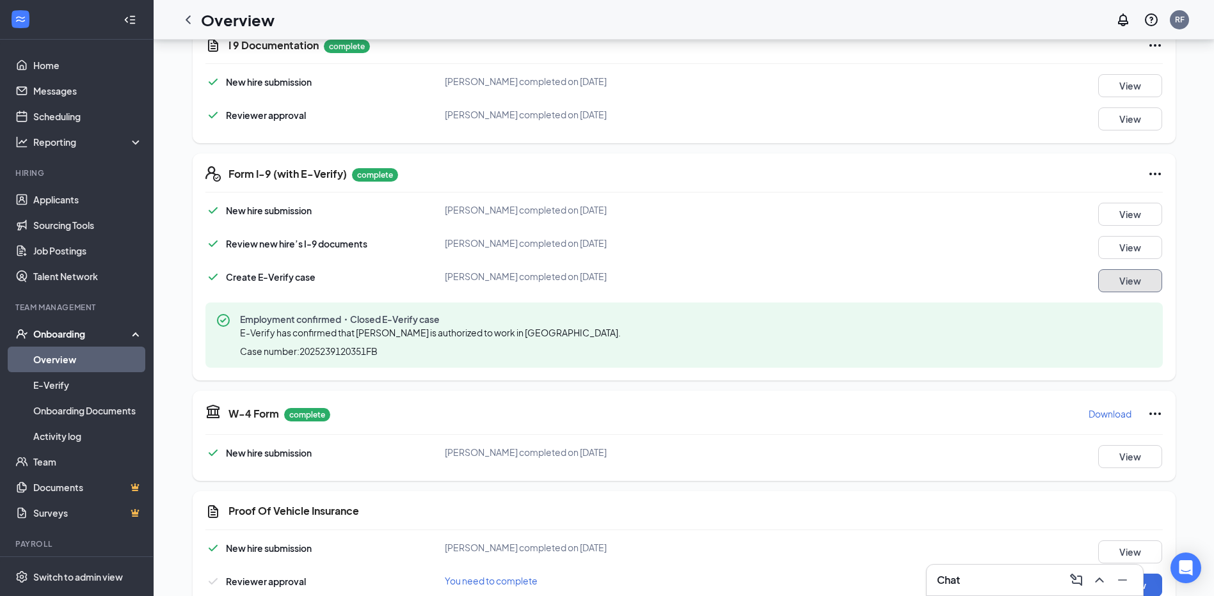
scroll to position [278, 0]
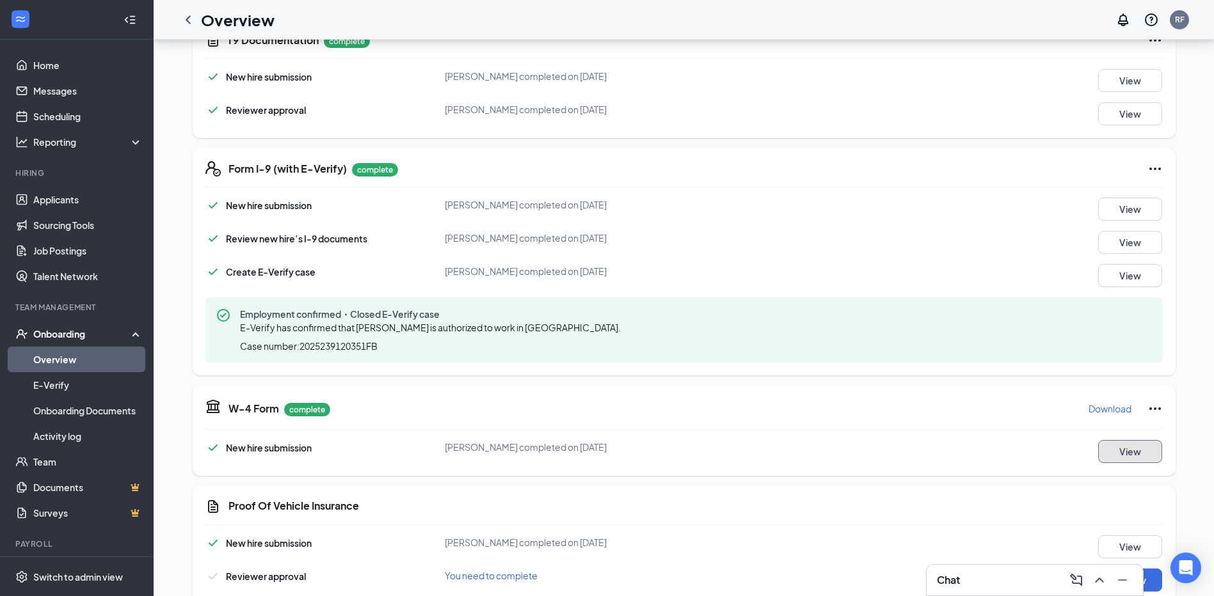
click at [1124, 448] on button "View" at bounding box center [1130, 451] width 64 height 23
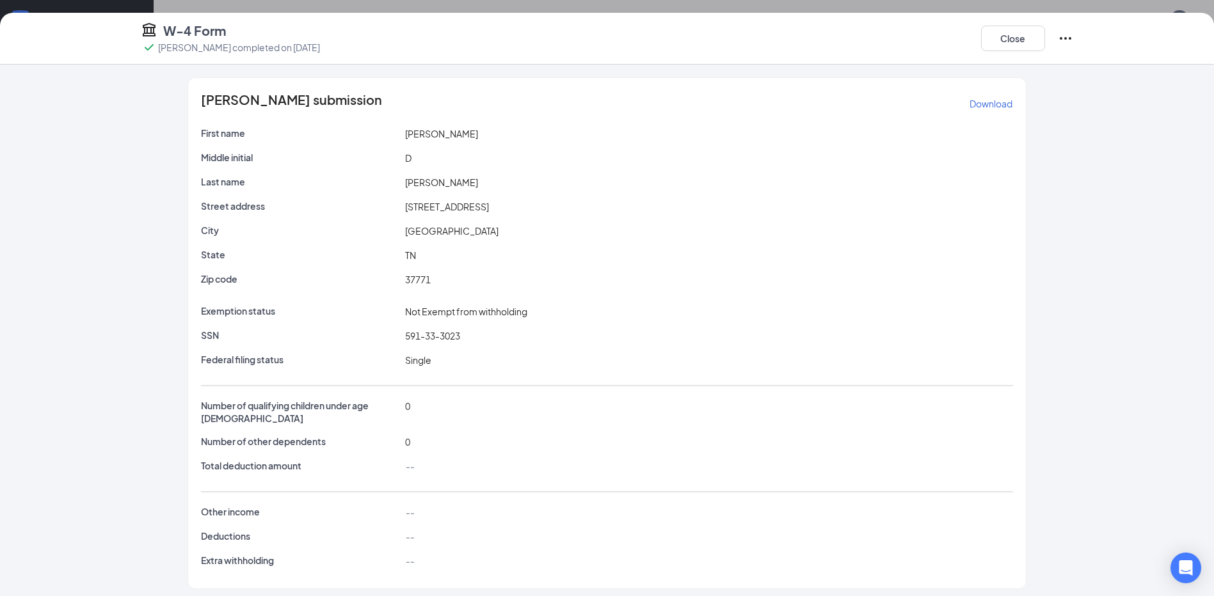
scroll to position [372, 0]
click at [1006, 35] on button "Close" at bounding box center [1013, 39] width 64 height 26
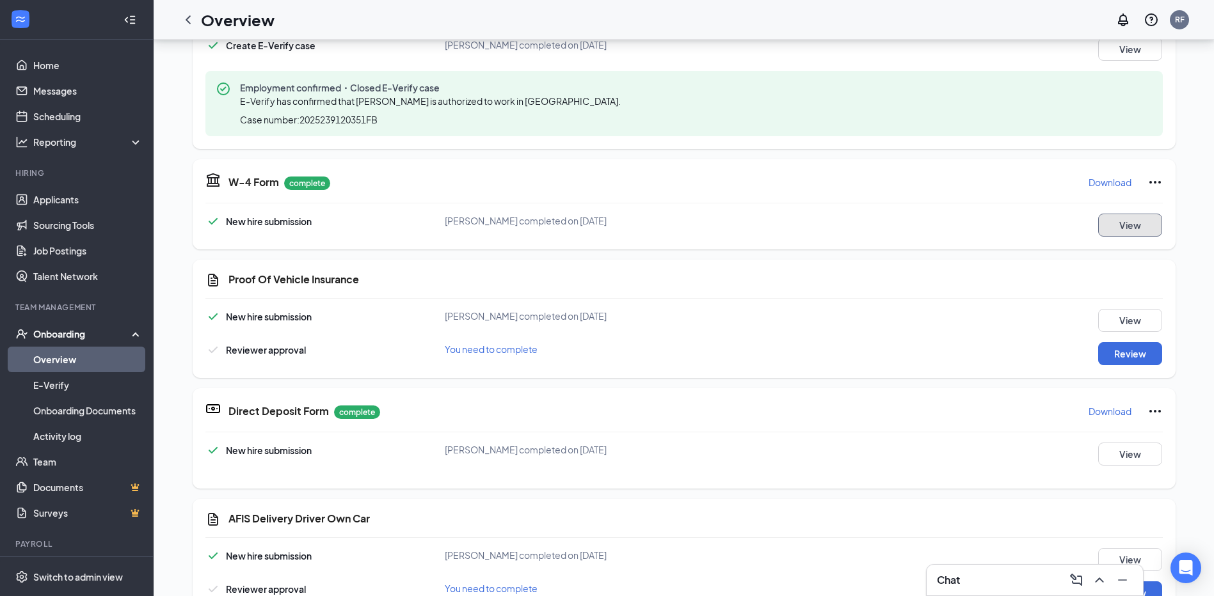
scroll to position [436, 0]
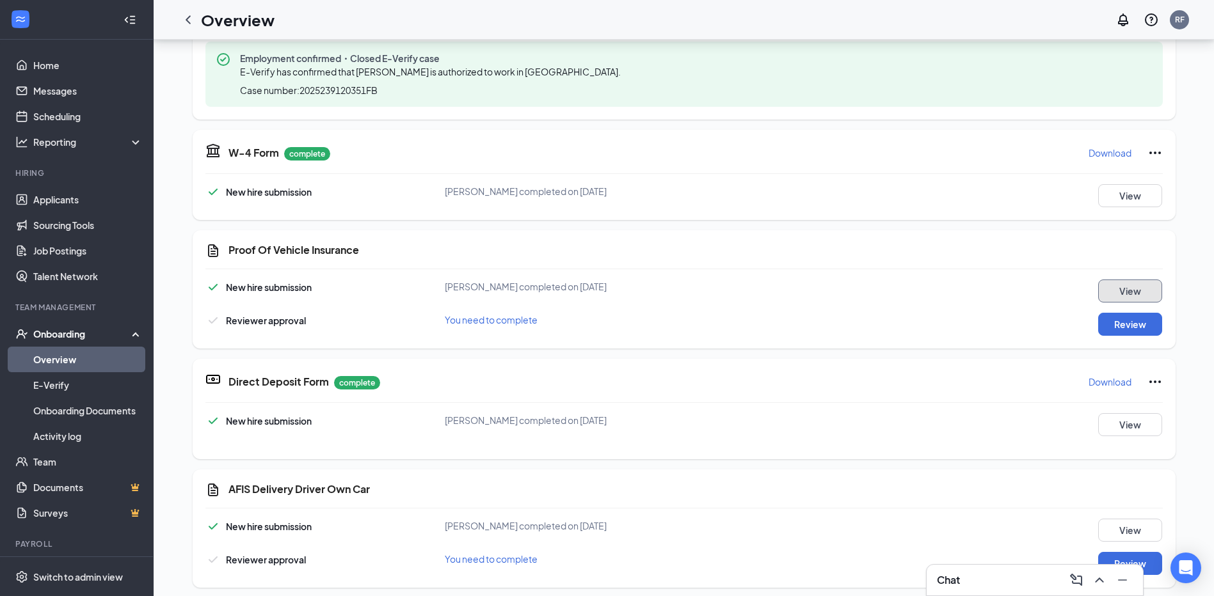
click at [1109, 290] on button "View" at bounding box center [1130, 291] width 64 height 23
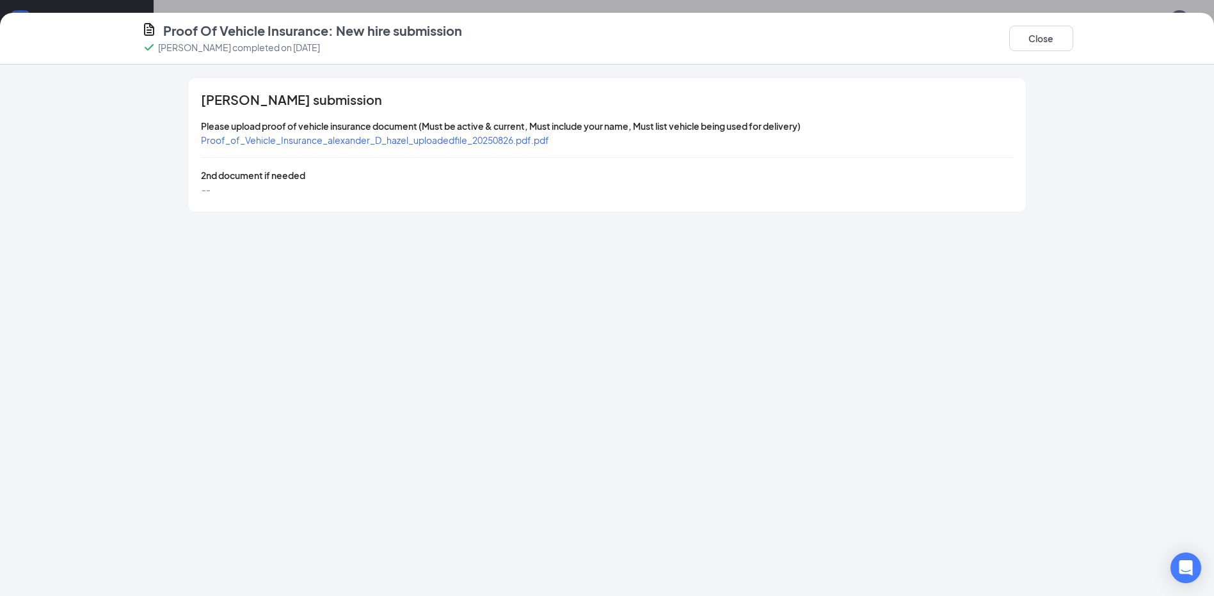
click at [438, 139] on span "Proof_of_Vehicle_Insurance_alexander_D_hazel_uploadedfile_20250826.pdf.pdf" at bounding box center [375, 140] width 348 height 12
click at [1027, 36] on button "Close" at bounding box center [1041, 39] width 64 height 26
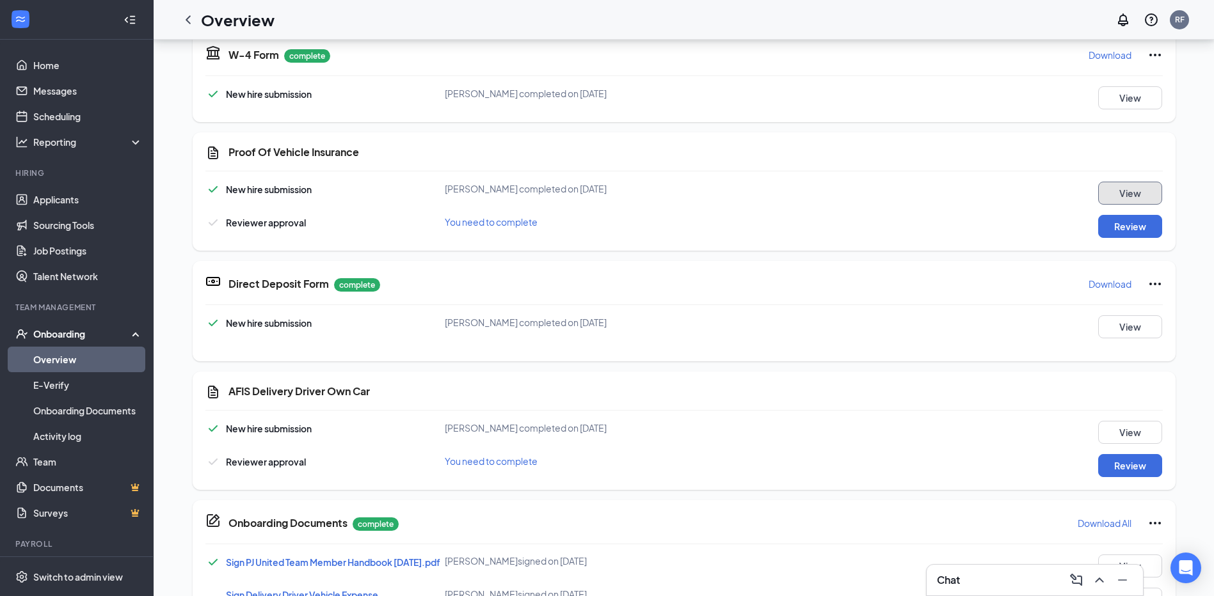
scroll to position [564, 0]
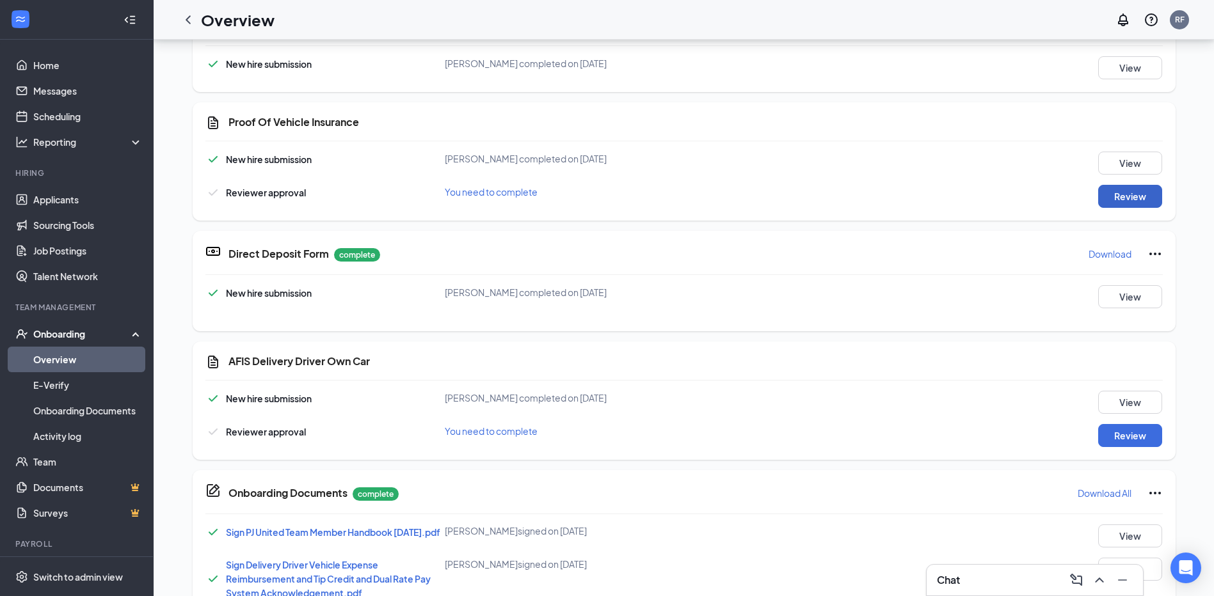
click at [1110, 196] on button "Review" at bounding box center [1130, 196] width 64 height 23
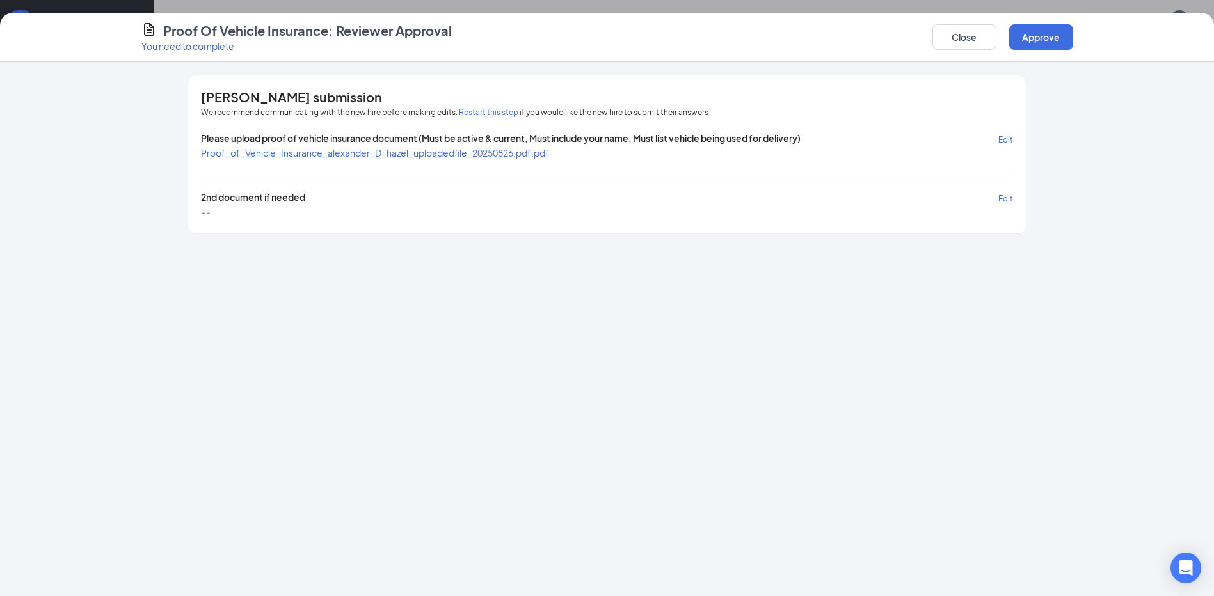
click at [496, 154] on span "Proof_of_Vehicle_Insurance_alexander_D_hazel_uploadedfile_20250826.pdf.pdf" at bounding box center [375, 153] width 348 height 12
click at [1036, 35] on button "Approve" at bounding box center [1041, 37] width 64 height 26
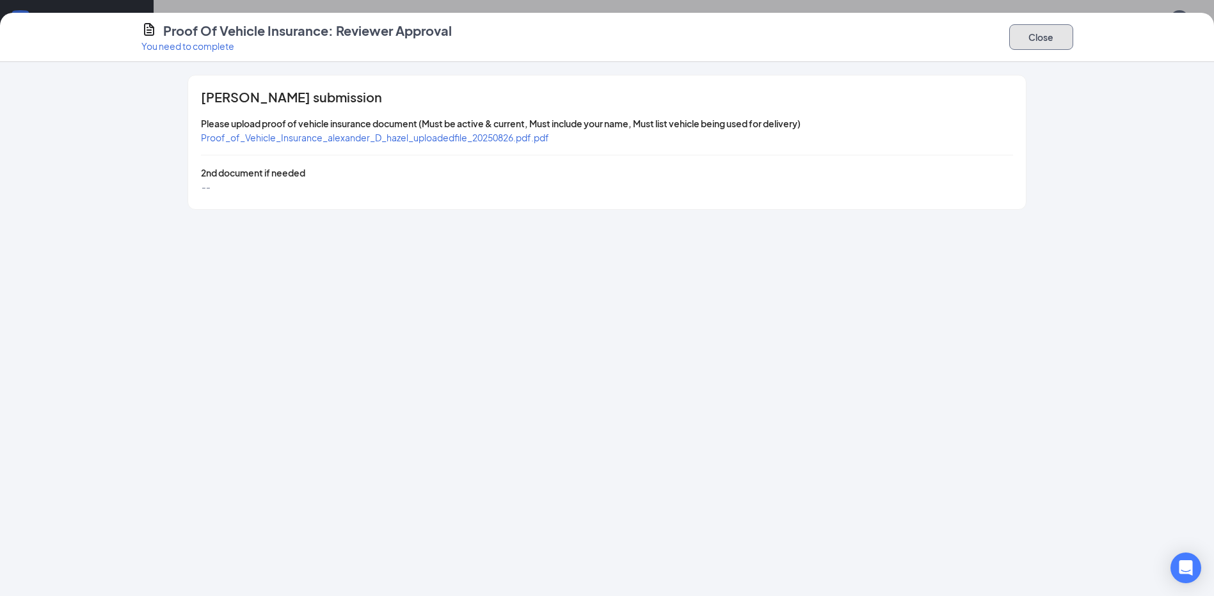
click at [1034, 30] on button "Close" at bounding box center [1041, 37] width 64 height 26
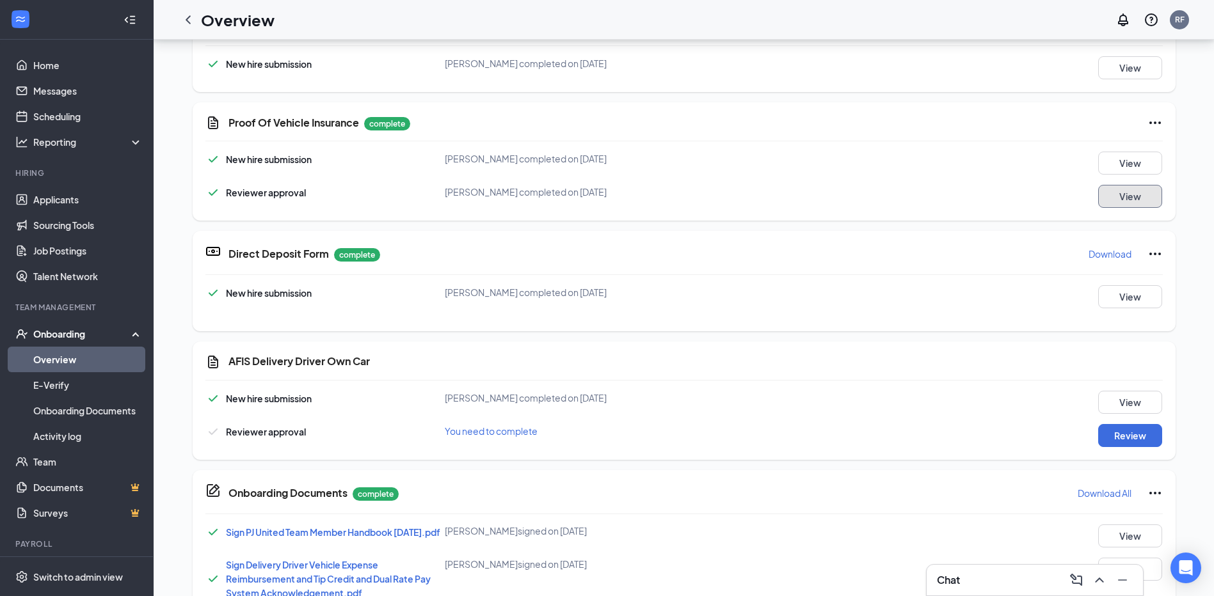
scroll to position [633, 0]
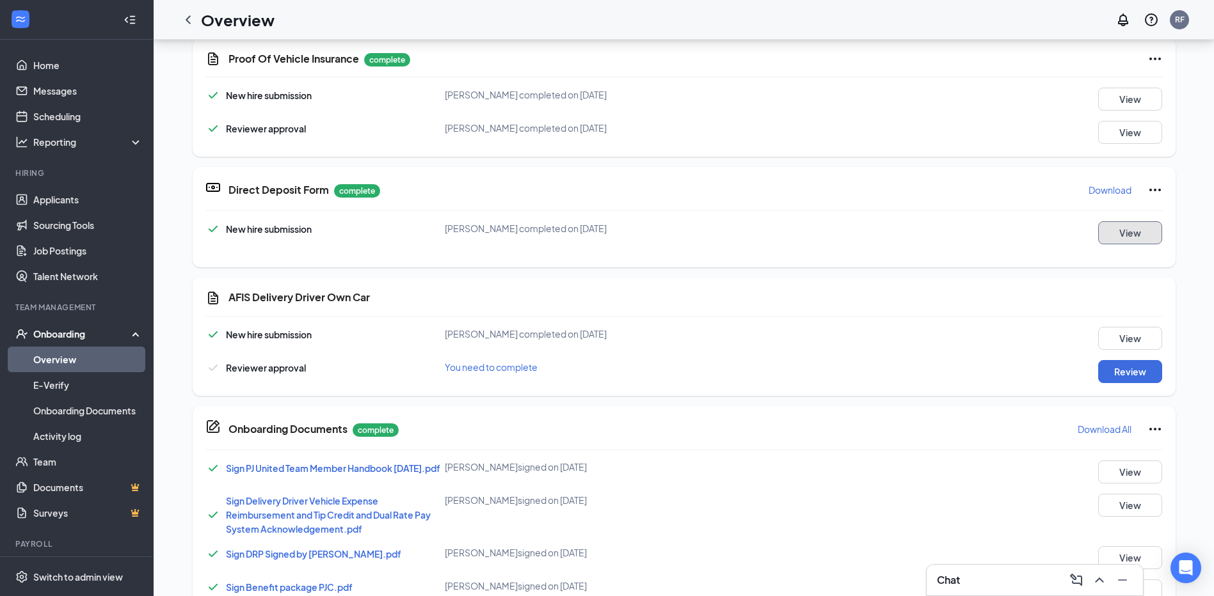
click at [1108, 229] on button "View" at bounding box center [1130, 232] width 64 height 23
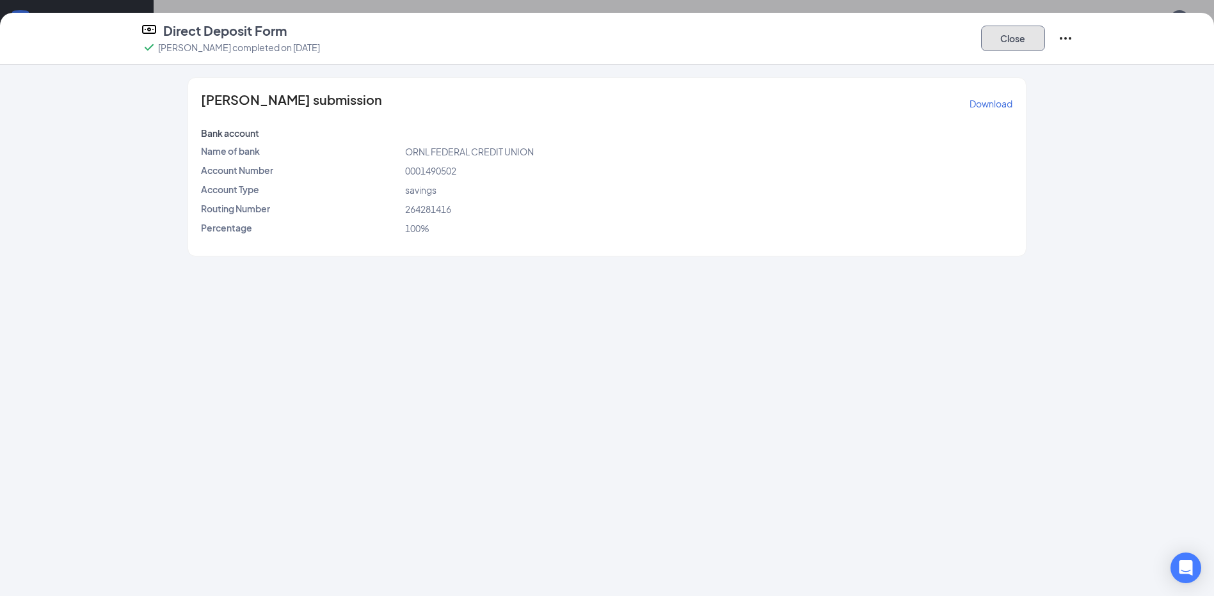
click at [1017, 36] on button "Close" at bounding box center [1013, 39] width 64 height 26
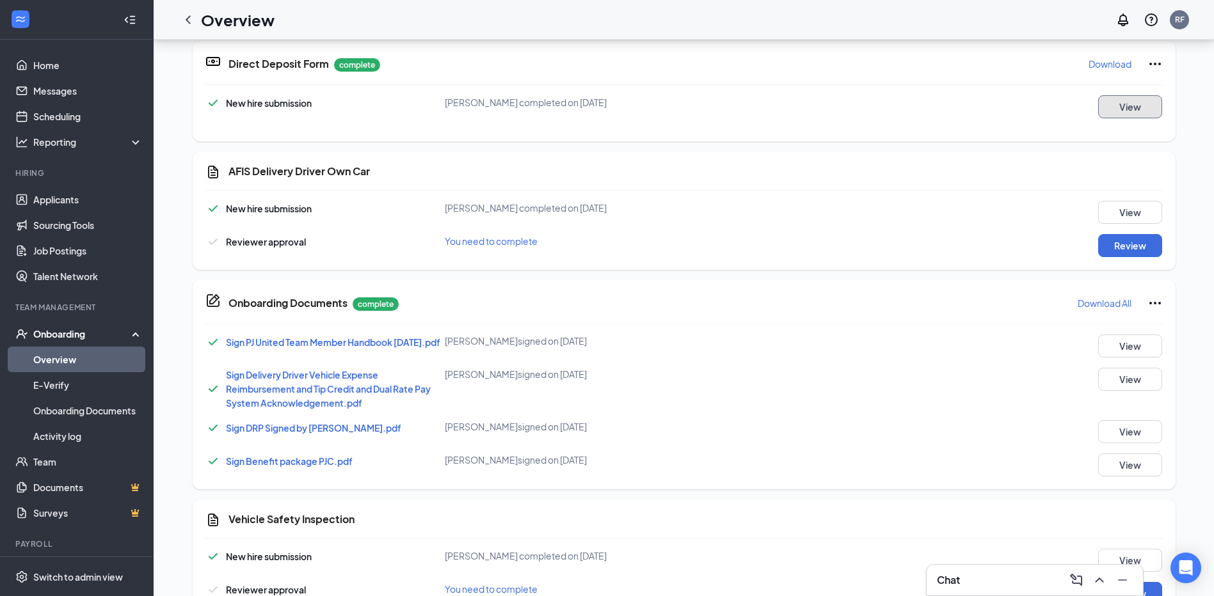
scroll to position [761, 0]
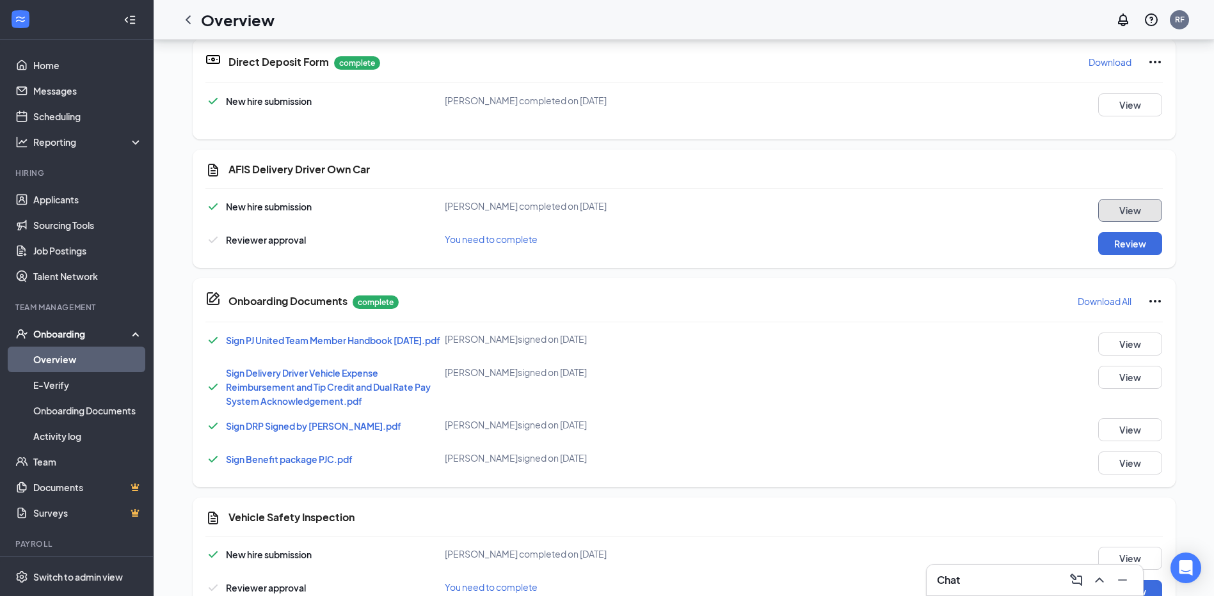
click at [1121, 210] on button "View" at bounding box center [1130, 210] width 64 height 23
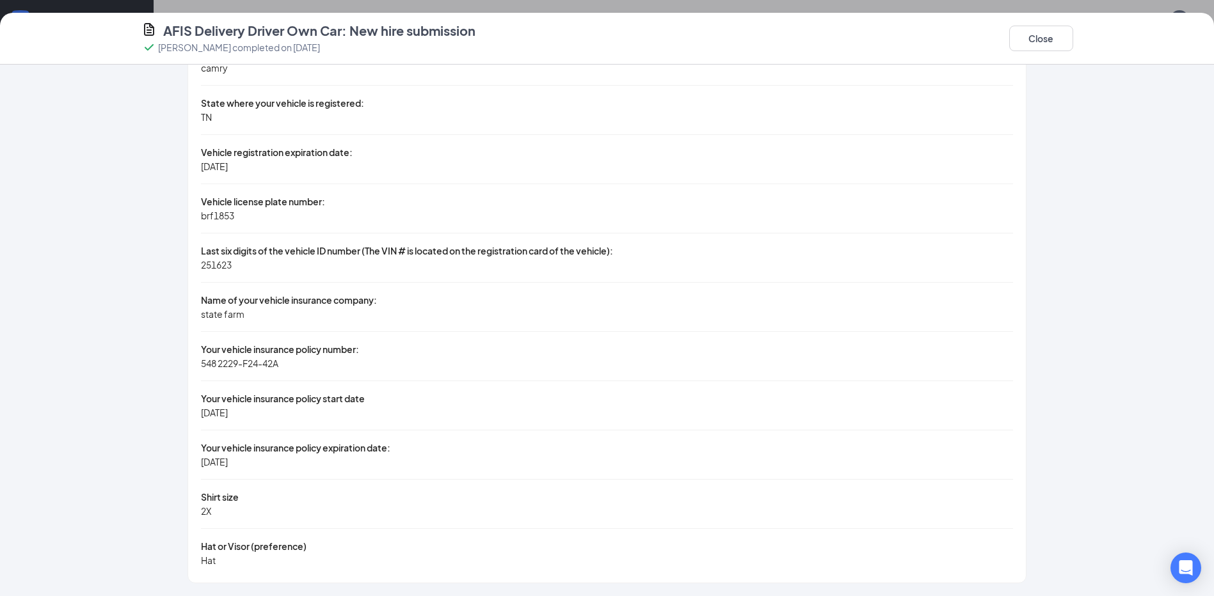
scroll to position [953, 0]
click at [1061, 40] on button "Close" at bounding box center [1041, 39] width 64 height 26
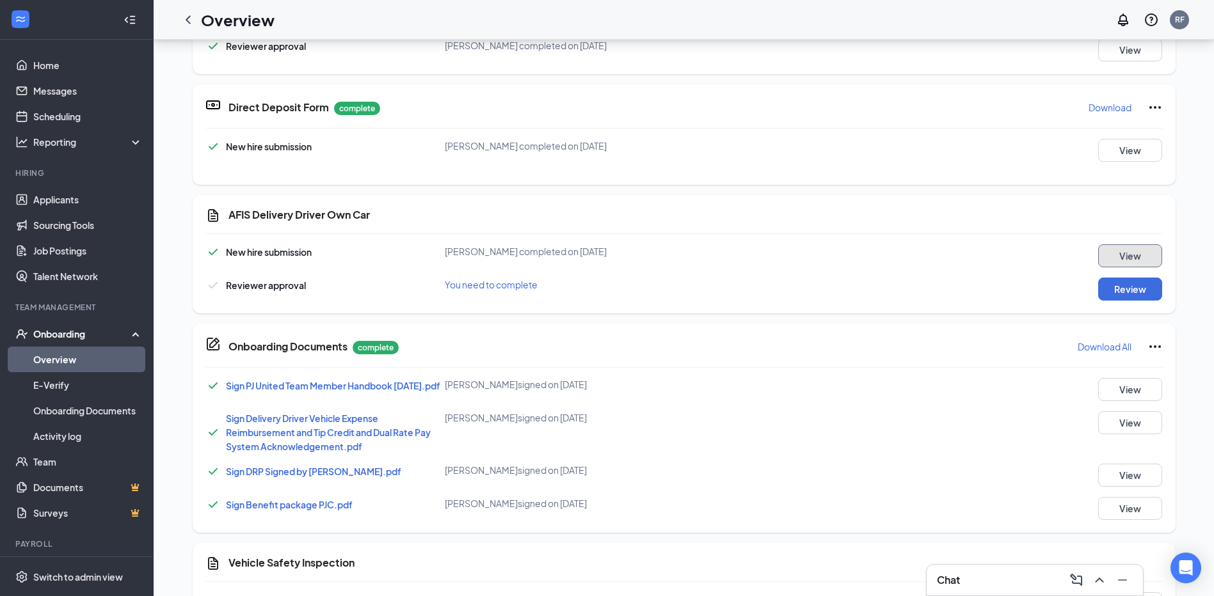
scroll to position [64, 0]
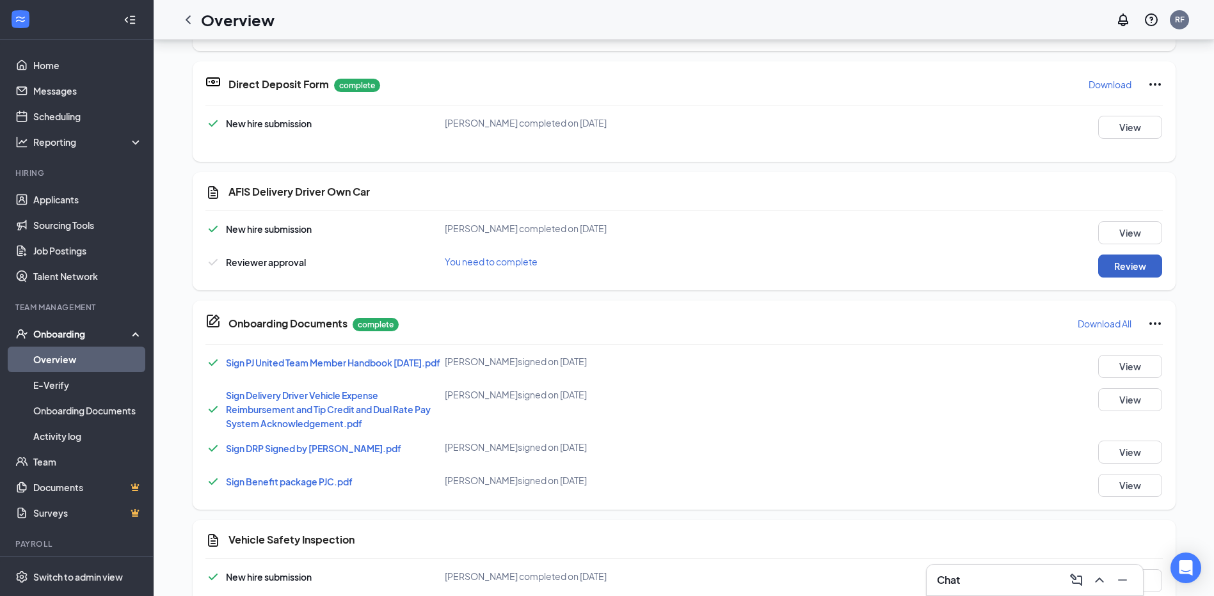
click at [1119, 264] on button "Review" at bounding box center [1130, 266] width 64 height 23
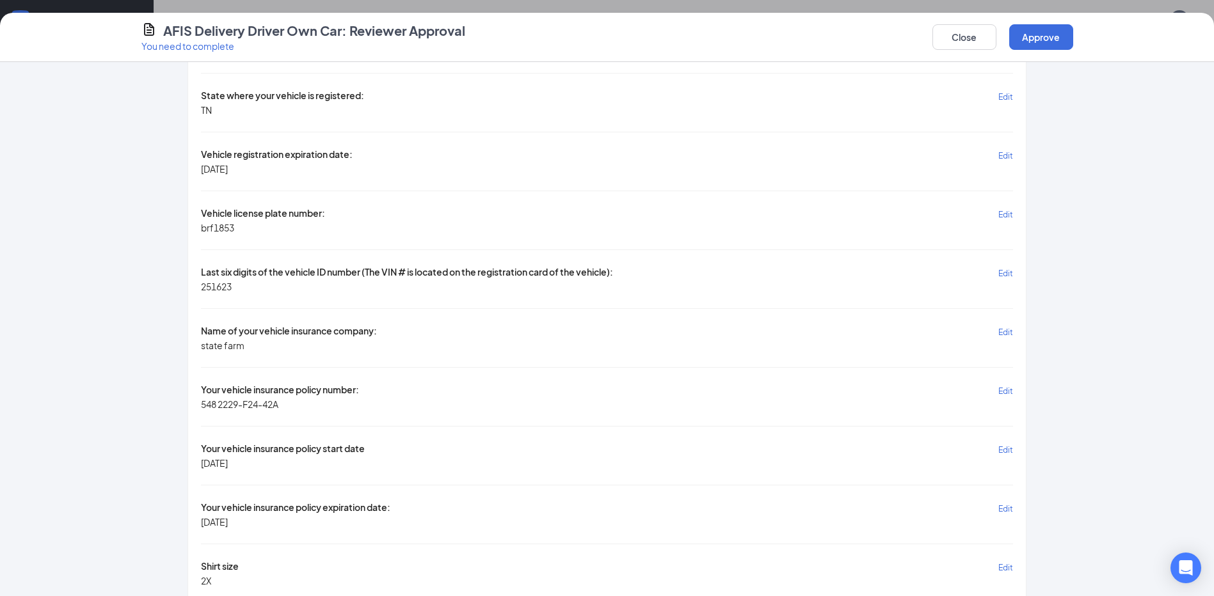
scroll to position [1416, 0]
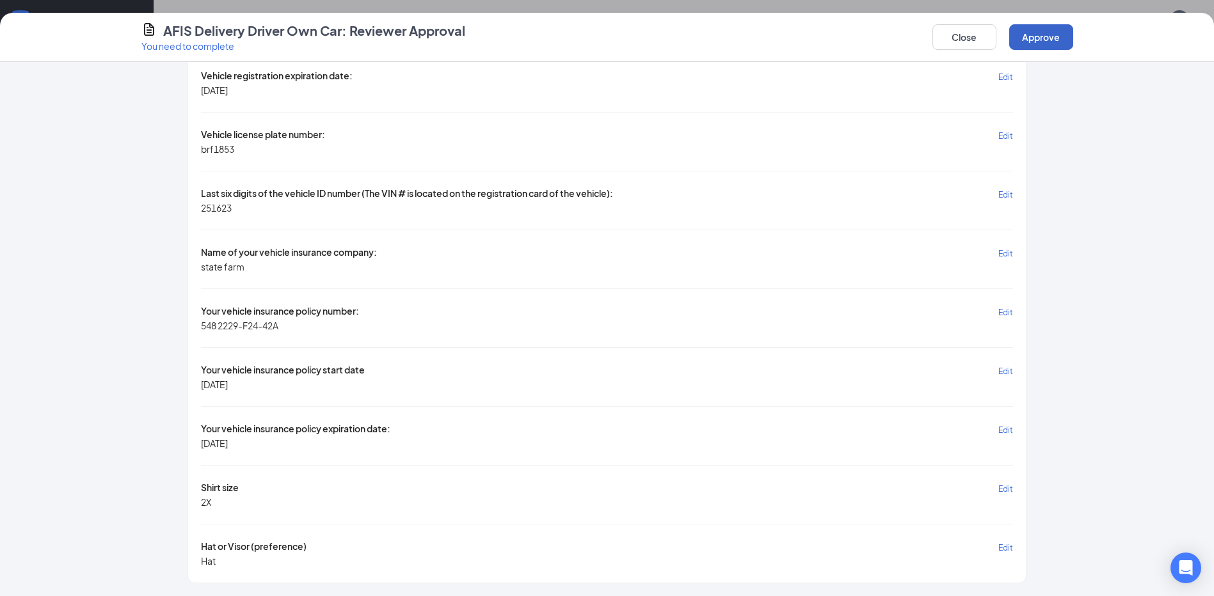
click at [1056, 42] on button "Approve" at bounding box center [1041, 37] width 64 height 26
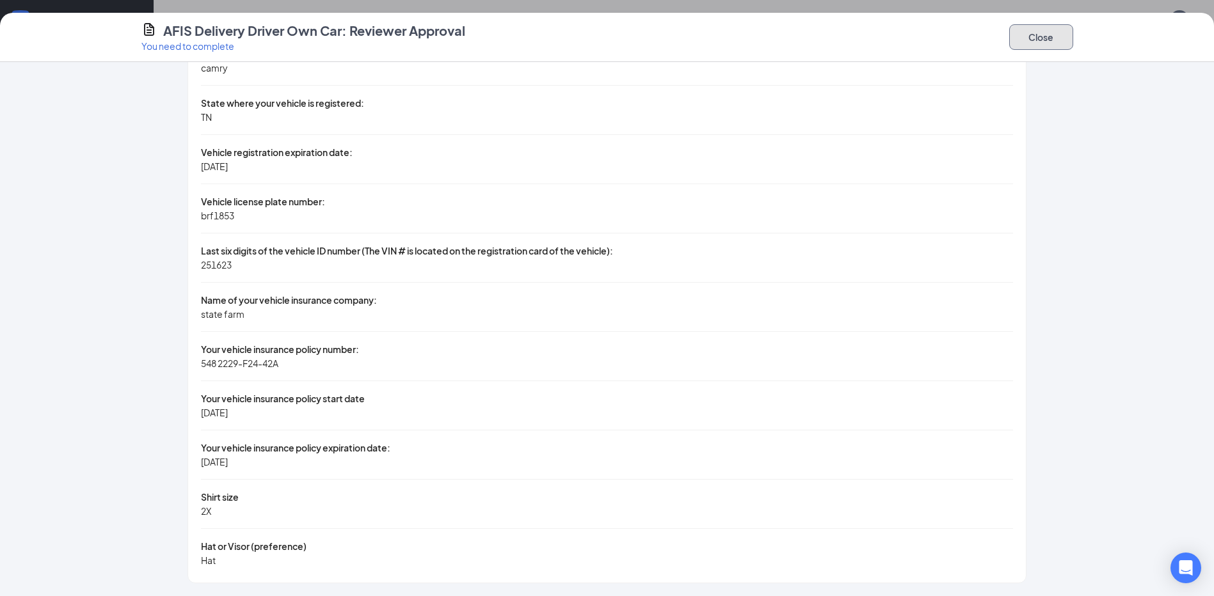
click at [1020, 40] on button "Close" at bounding box center [1041, 37] width 64 height 26
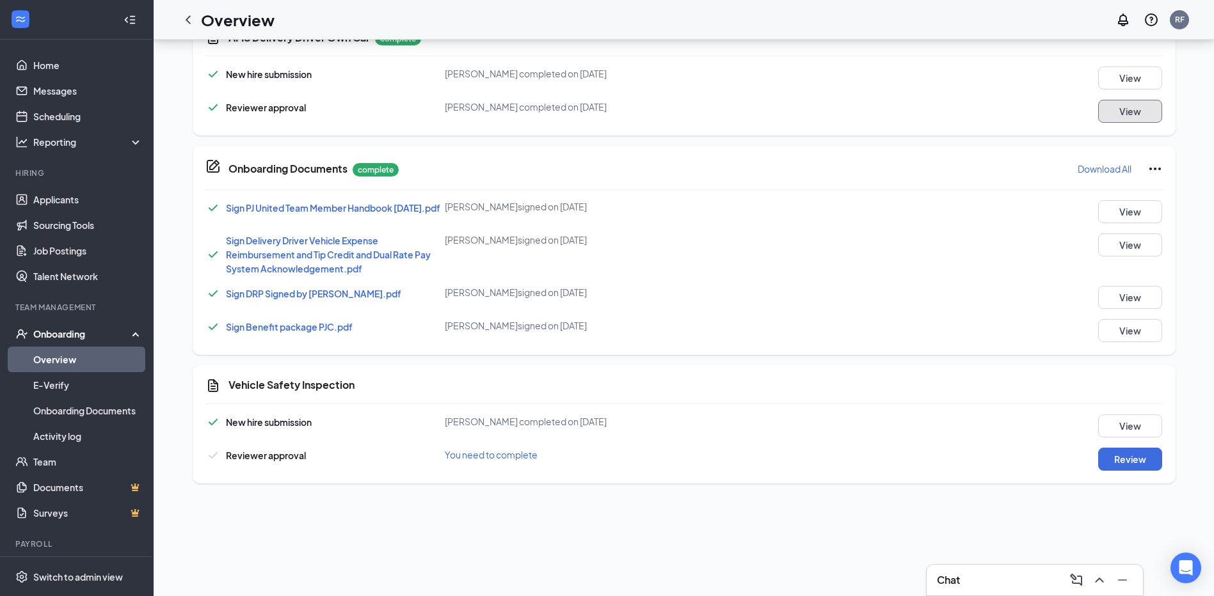
scroll to position [256, 0]
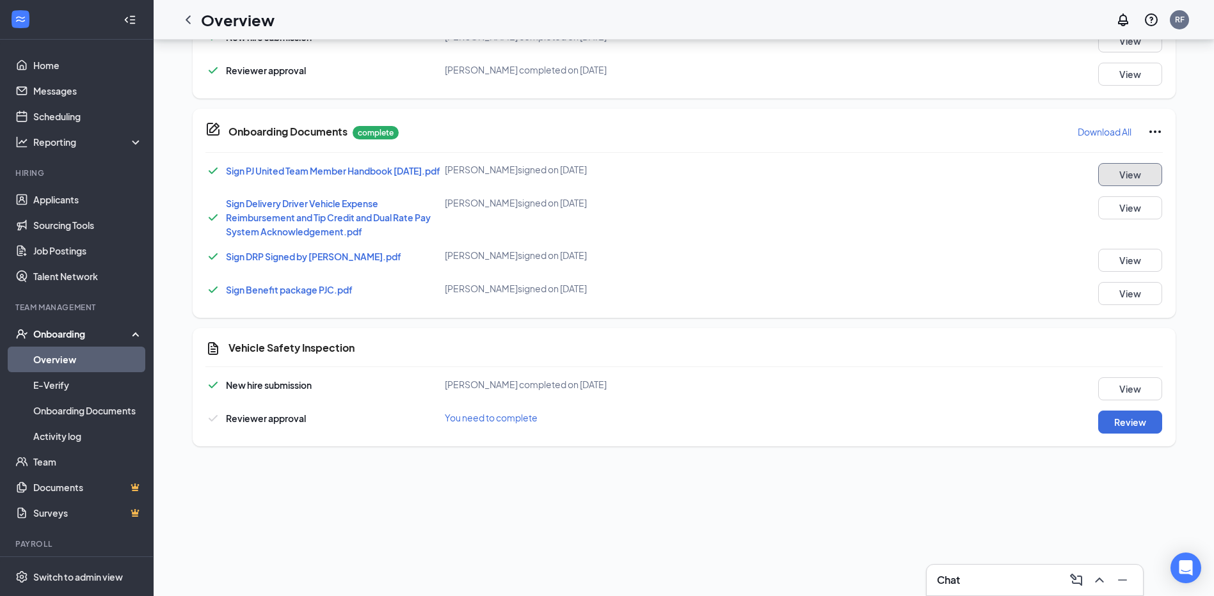
click at [1125, 181] on button "View" at bounding box center [1130, 174] width 64 height 23
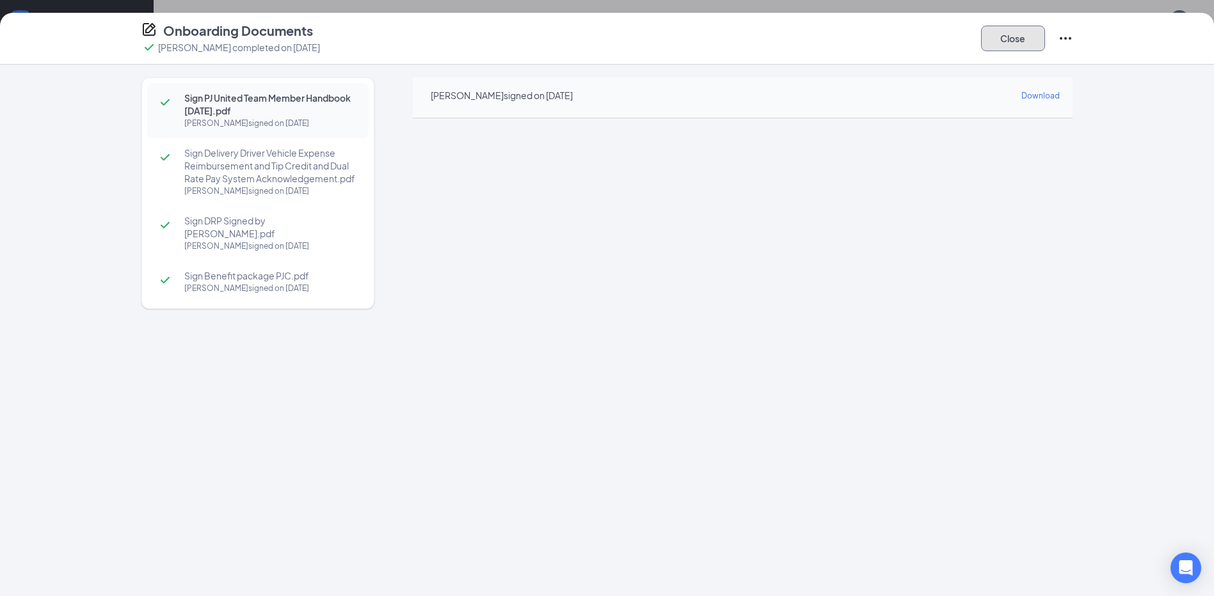
click at [1030, 42] on button "Close" at bounding box center [1013, 39] width 64 height 26
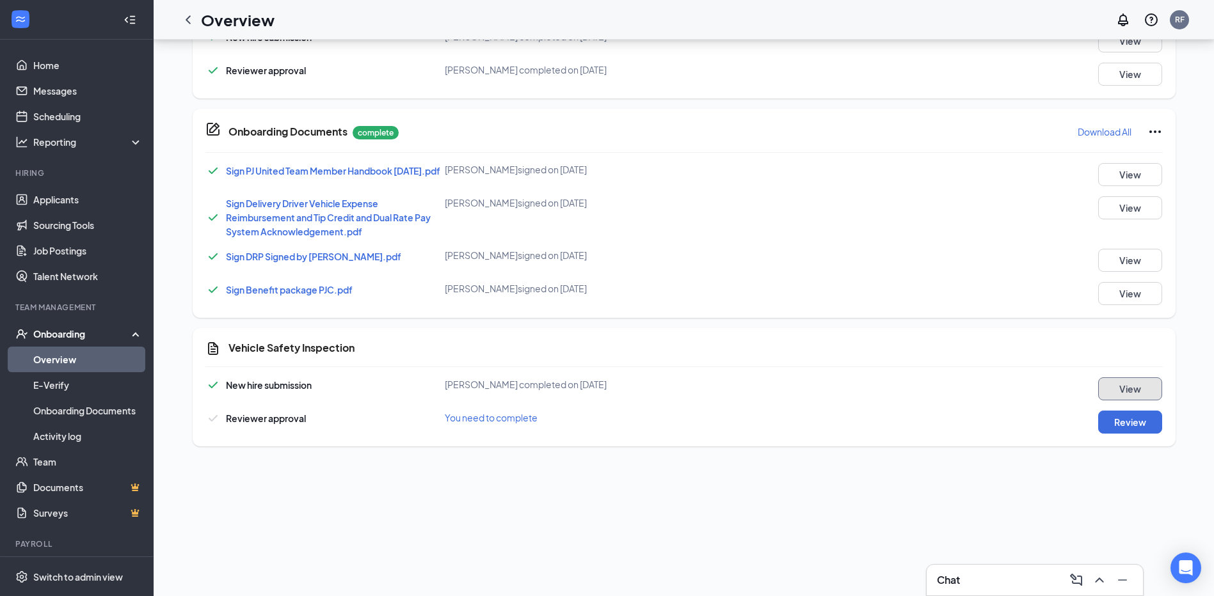
click at [1105, 393] on button "View" at bounding box center [1130, 388] width 64 height 23
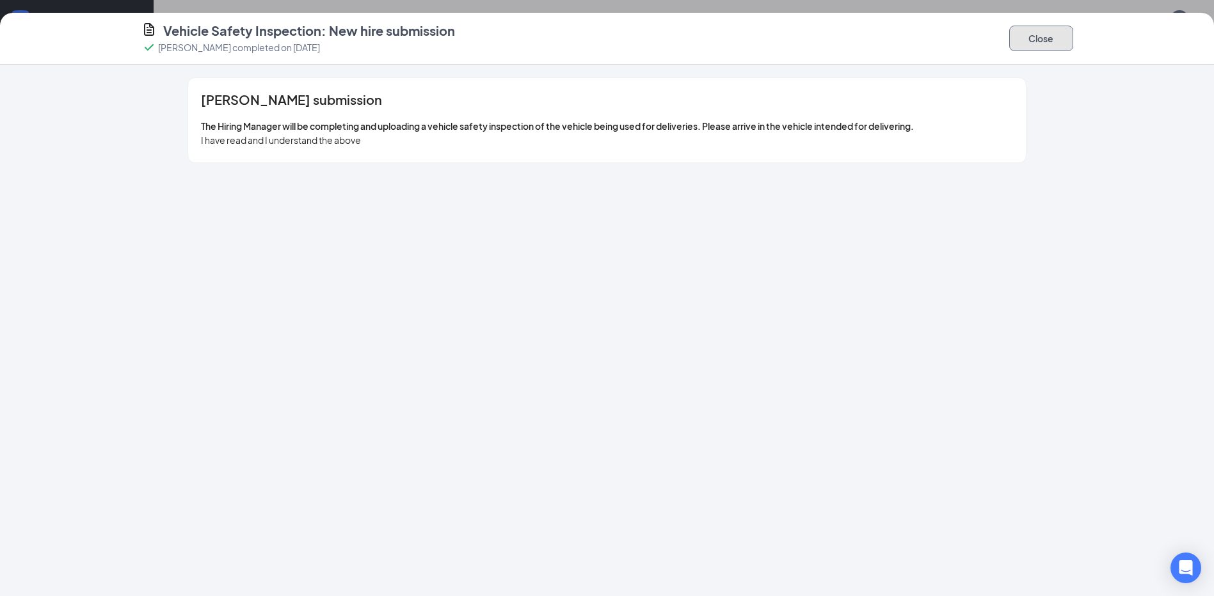
click at [1033, 39] on button "Close" at bounding box center [1041, 39] width 64 height 26
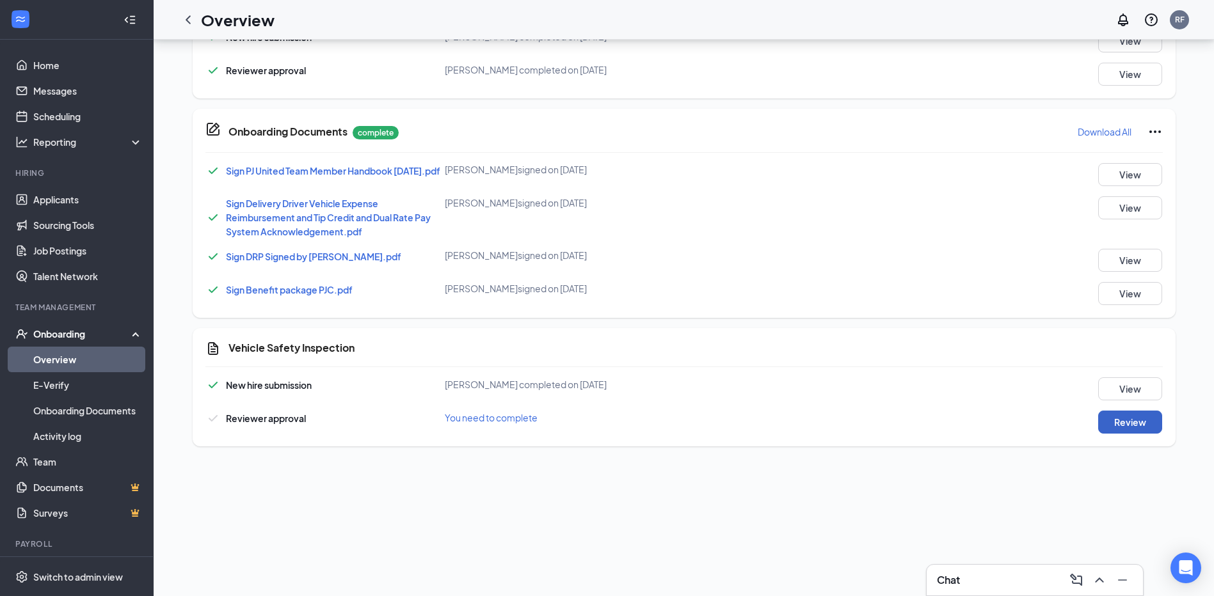
click at [1130, 427] on button "Review" at bounding box center [1130, 422] width 64 height 23
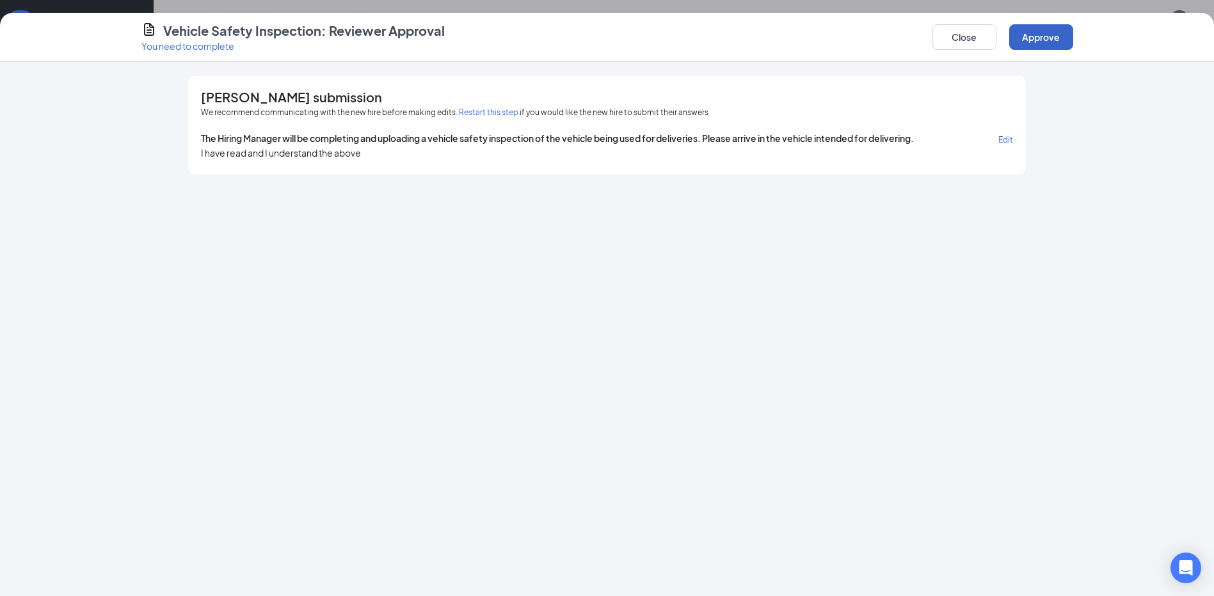
click at [1031, 33] on button "Approve" at bounding box center [1041, 37] width 64 height 26
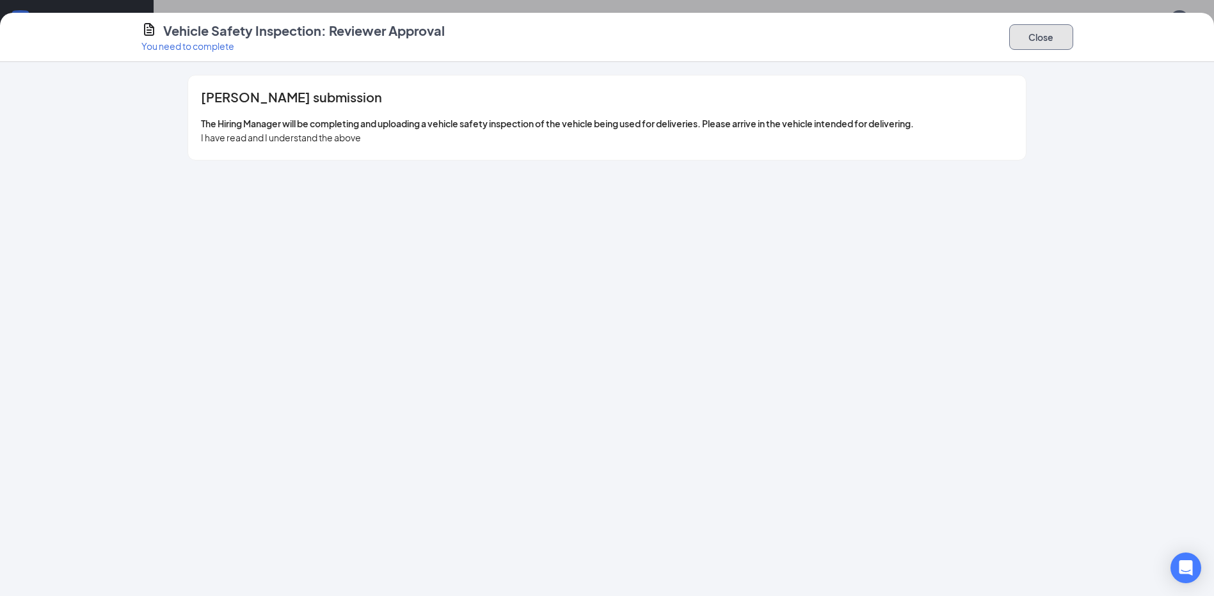
click at [1037, 42] on button "Close" at bounding box center [1041, 37] width 64 height 26
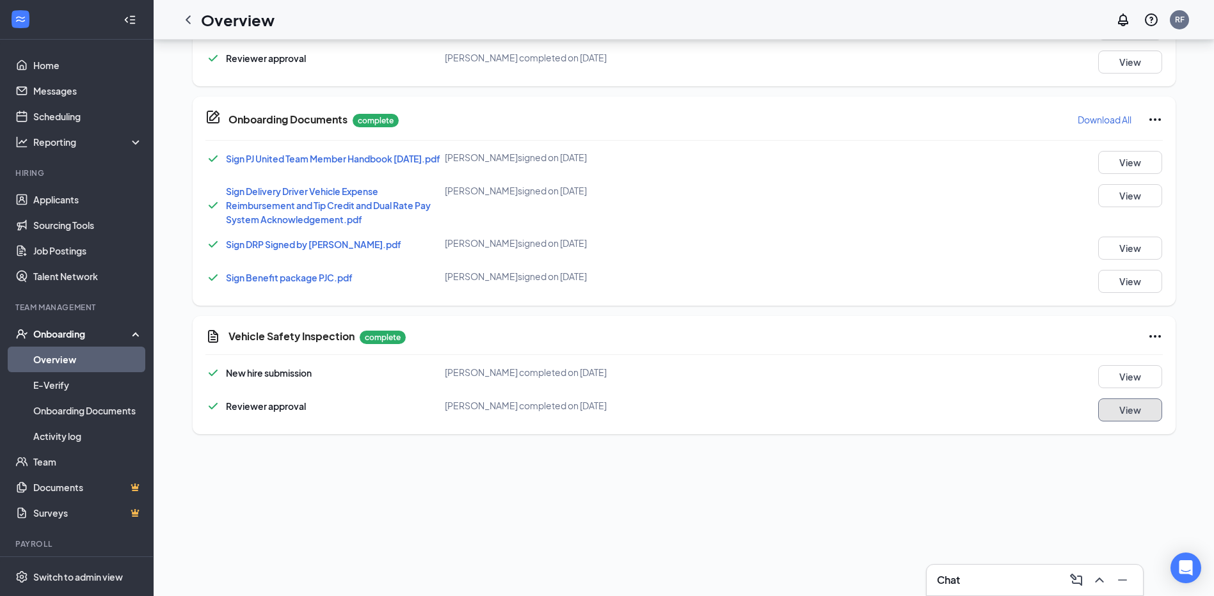
scroll to position [278, 0]
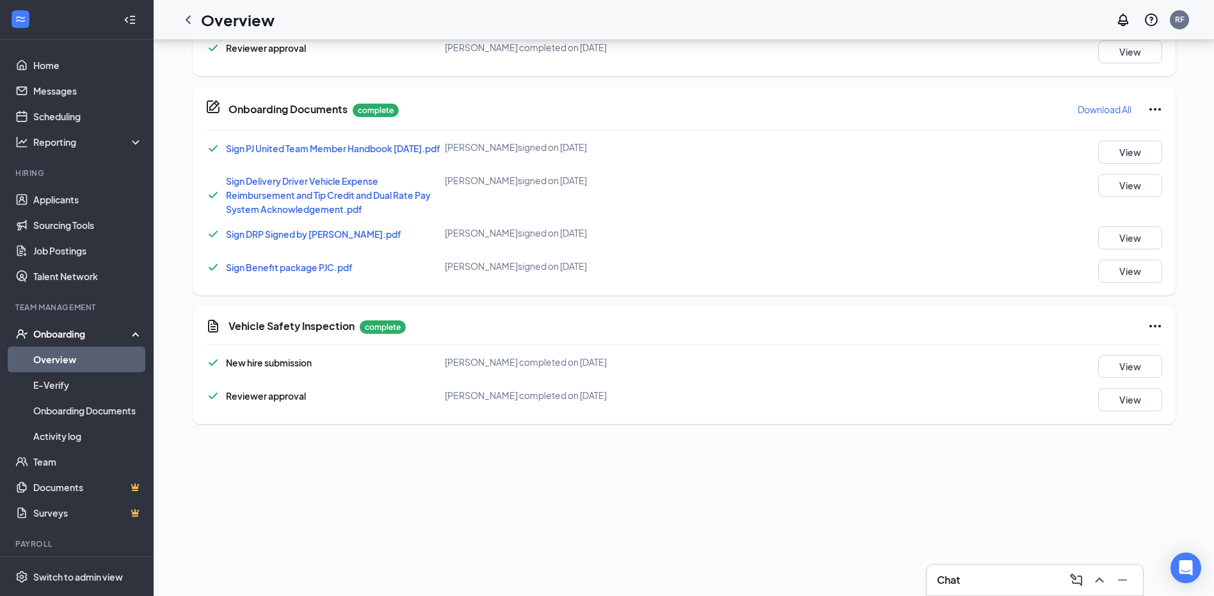
click at [75, 329] on div "Onboarding" at bounding box center [82, 334] width 99 height 13
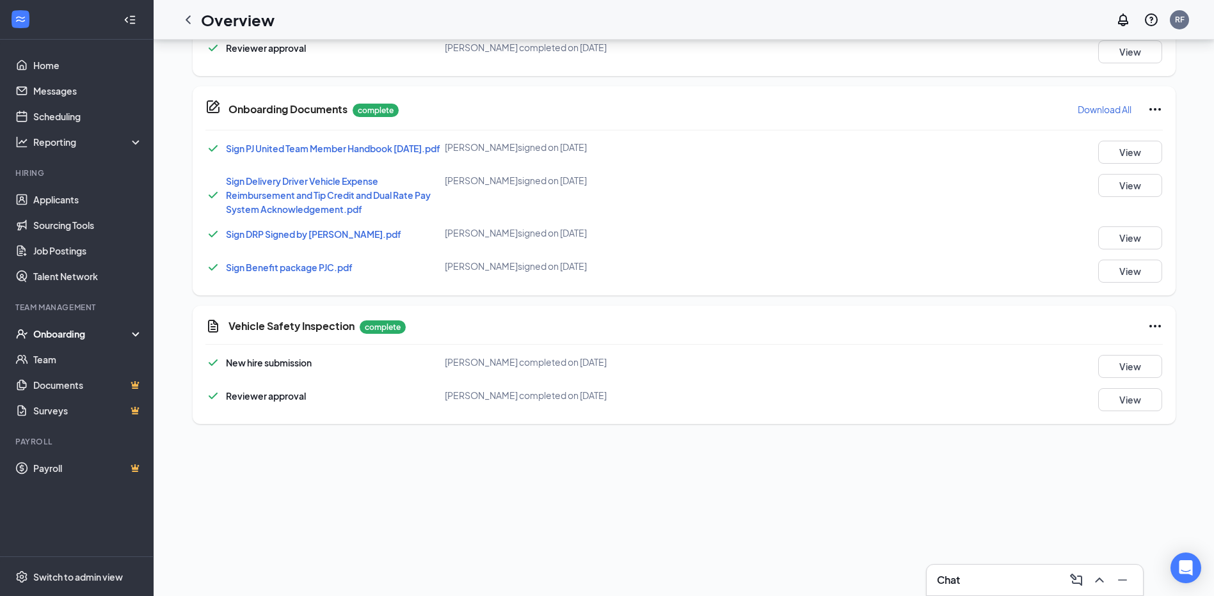
click at [55, 333] on div "Onboarding" at bounding box center [82, 334] width 99 height 13
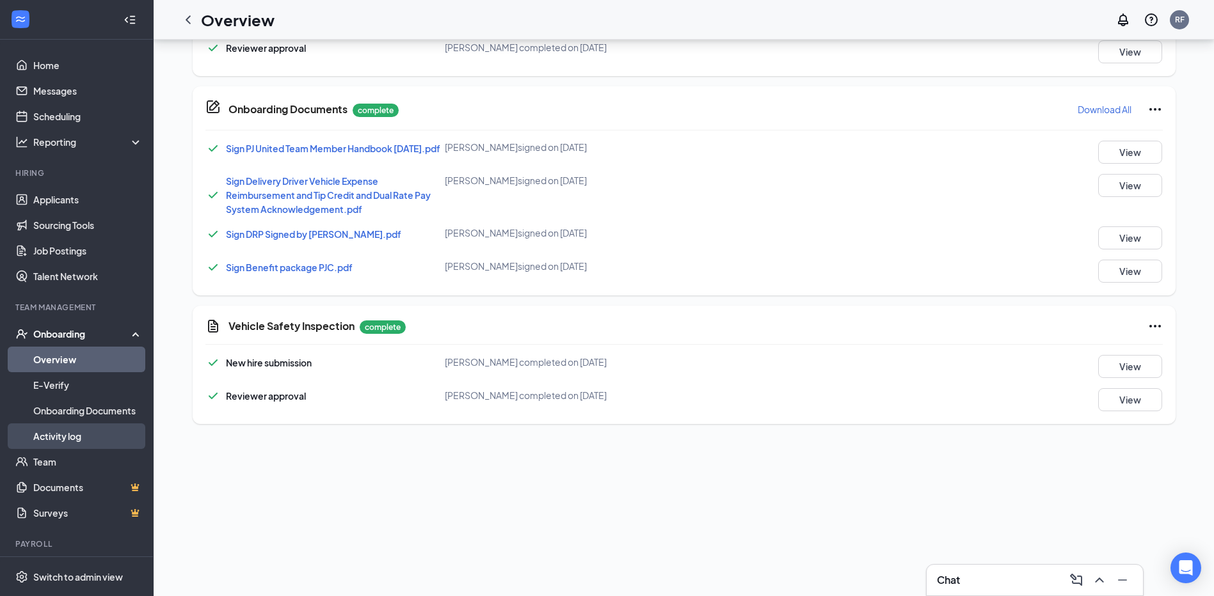
click at [35, 436] on link "Activity log" at bounding box center [87, 436] width 109 height 26
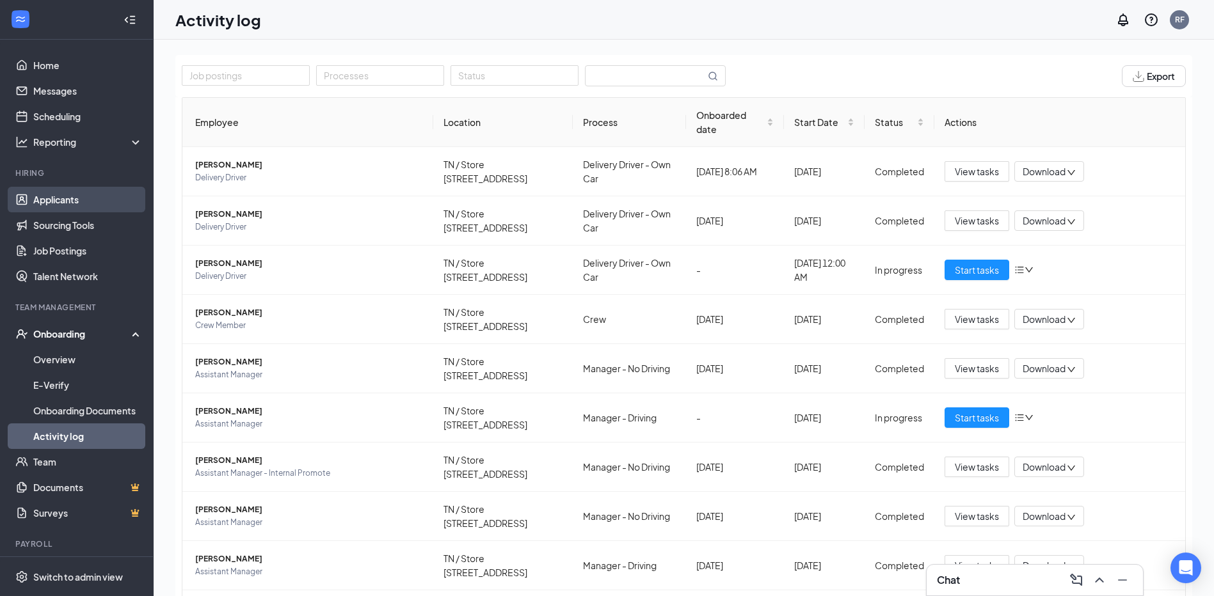
click at [62, 191] on link "Applicants" at bounding box center [87, 200] width 109 height 26
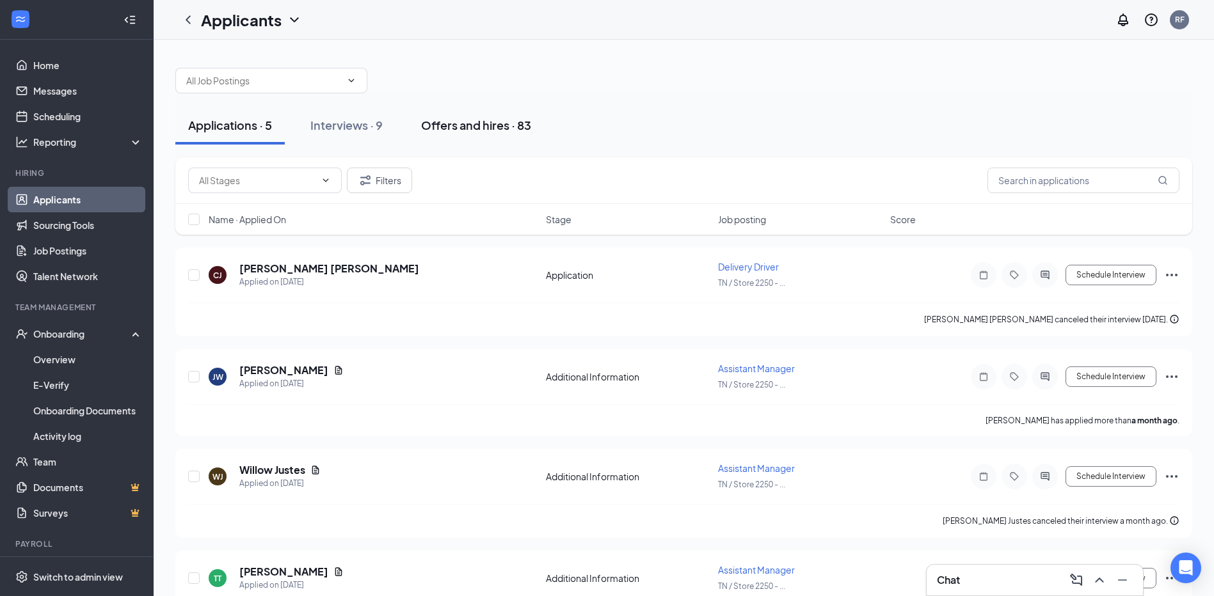
click at [446, 120] on div "Offers and hires · 83" at bounding box center [476, 125] width 110 height 16
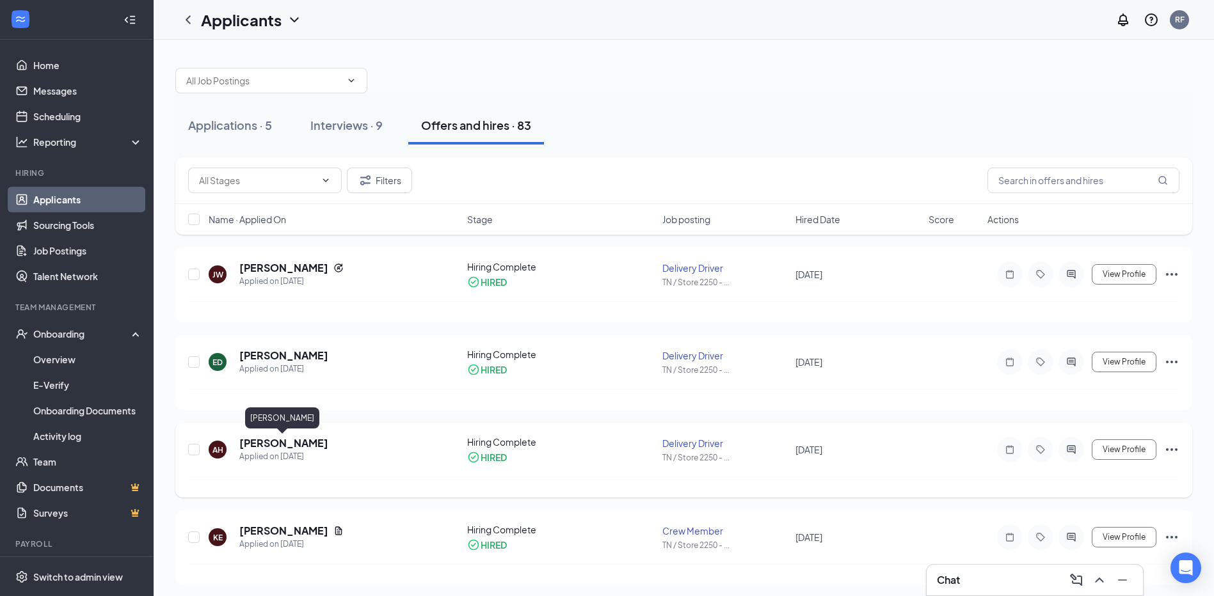
click at [276, 445] on h5 "[PERSON_NAME]" at bounding box center [283, 443] width 89 height 14
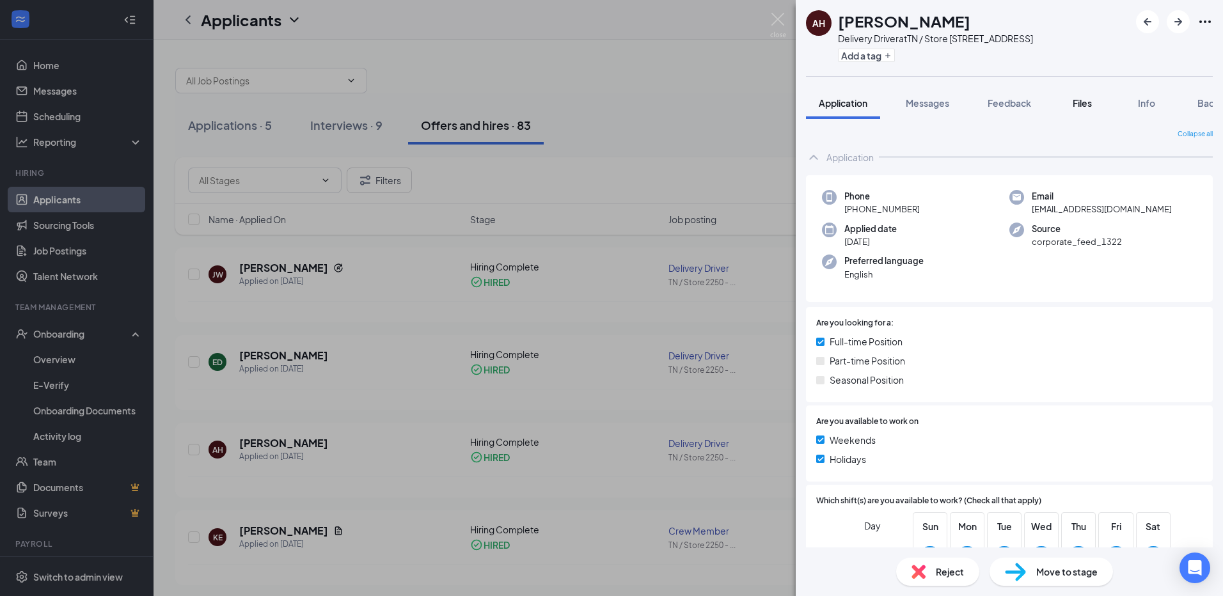
click at [1077, 101] on span "Files" at bounding box center [1082, 103] width 19 height 12
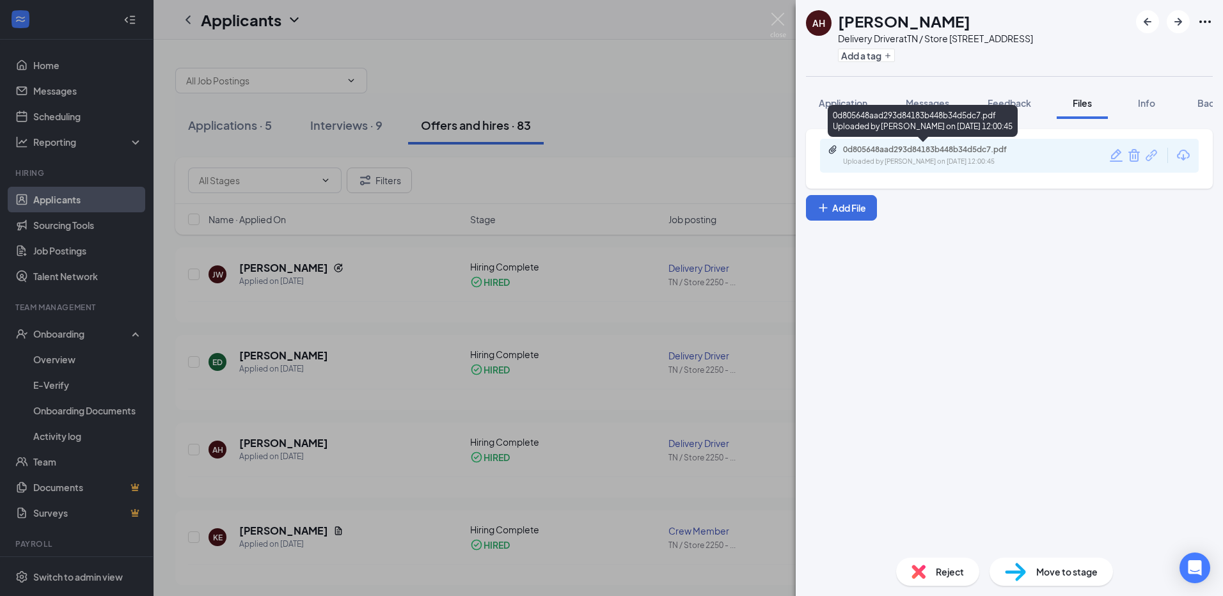
click at [910, 148] on div "0d805648aad293d84183b448b34d5dc7.pdf" at bounding box center [932, 150] width 179 height 10
click at [68, 200] on div "AH [PERSON_NAME] Delivery Driver at [GEOGRAPHIC_DATA] / Store 2250 - [GEOGRAPHI…" at bounding box center [611, 298] width 1223 height 596
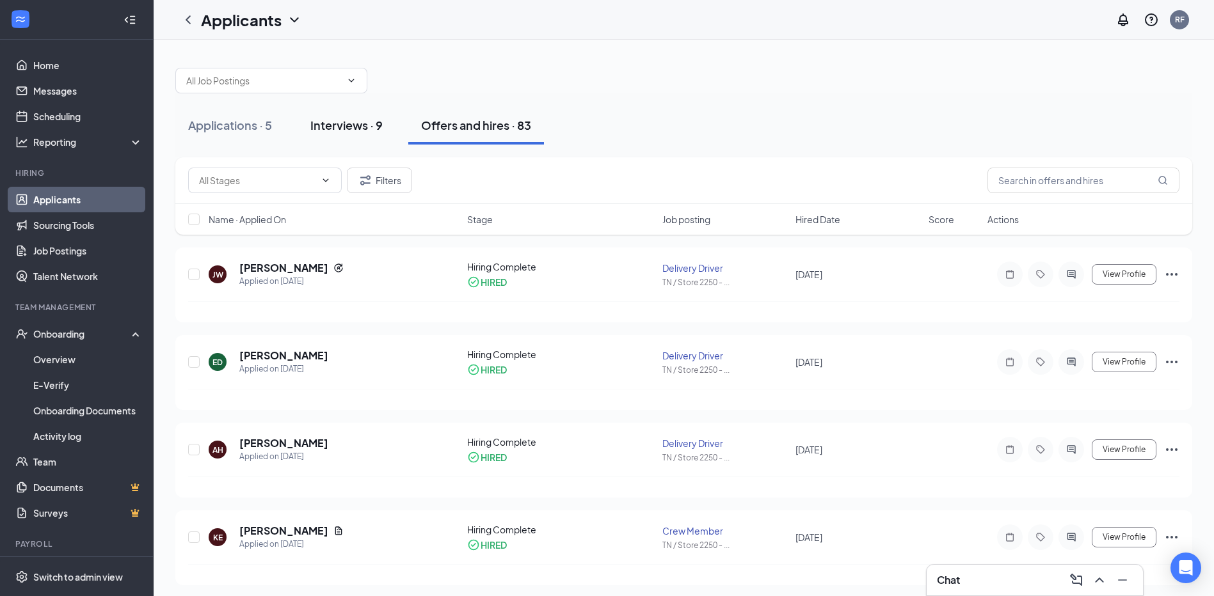
click at [338, 125] on div "Interviews · 9" at bounding box center [346, 125] width 72 height 16
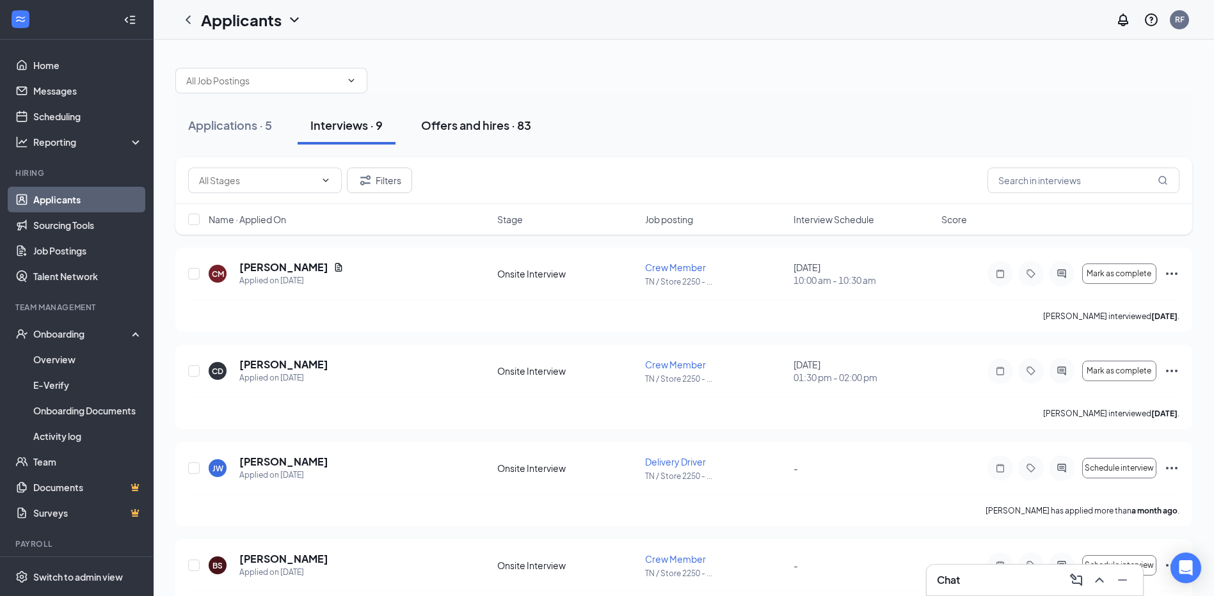
click at [453, 121] on div "Offers and hires · 83" at bounding box center [476, 125] width 110 height 16
